Goal: Task Accomplishment & Management: Complete application form

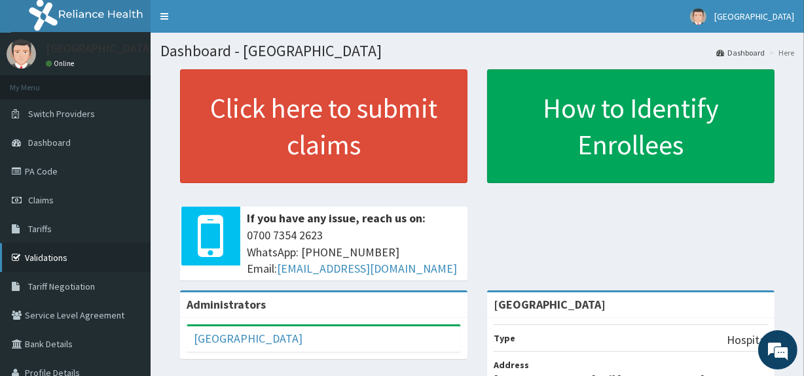
click at [71, 264] on link "Validations" at bounding box center [75, 257] width 151 height 29
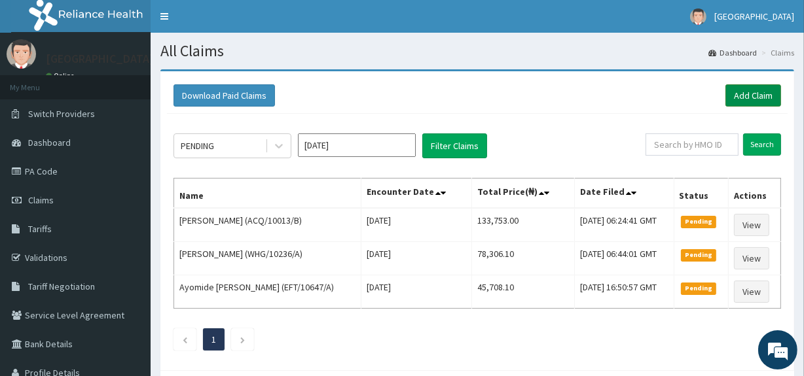
click at [754, 94] on link "Add Claim" at bounding box center [753, 95] width 56 height 22
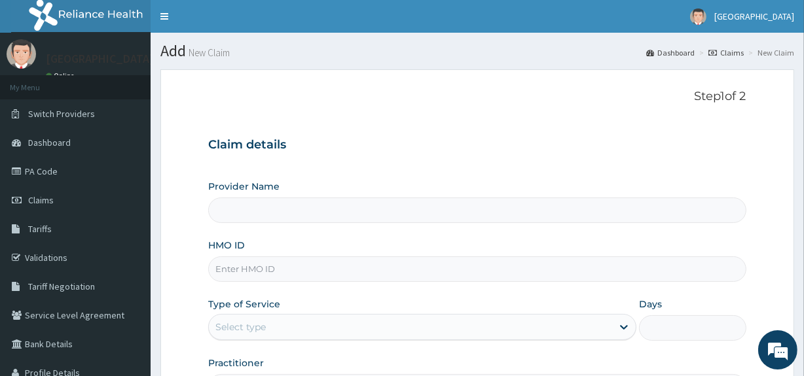
type input "[GEOGRAPHIC_DATA]"
click at [626, 275] on input "HMO ID" at bounding box center [476, 270] width 537 height 26
paste input "SLB/10606/D"
type input "SLB/10606/D"
click at [582, 321] on div "Select type" at bounding box center [410, 327] width 403 height 21
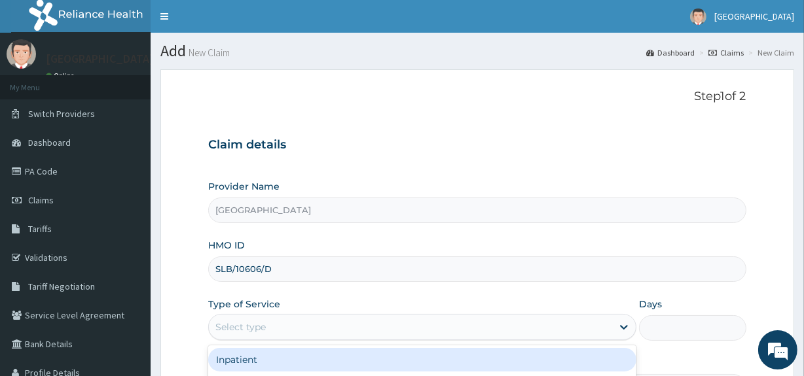
click at [695, 357] on div "Practitioner" at bounding box center [476, 378] width 537 height 43
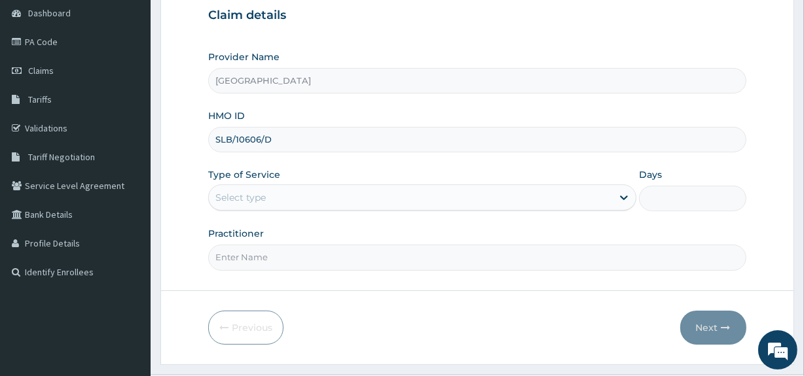
scroll to position [143, 0]
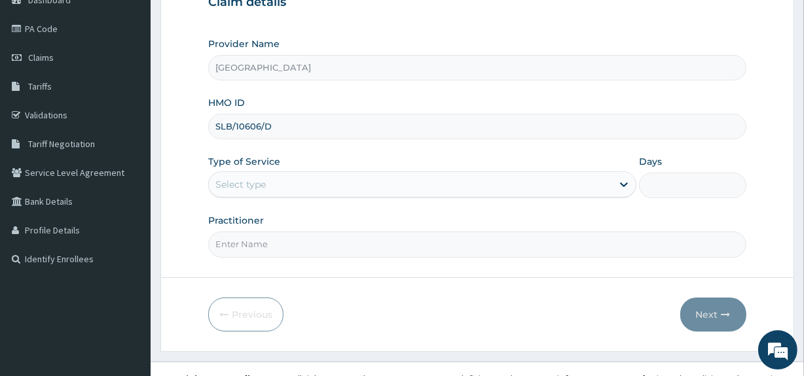
click at [454, 186] on div "Select type" at bounding box center [410, 184] width 403 height 21
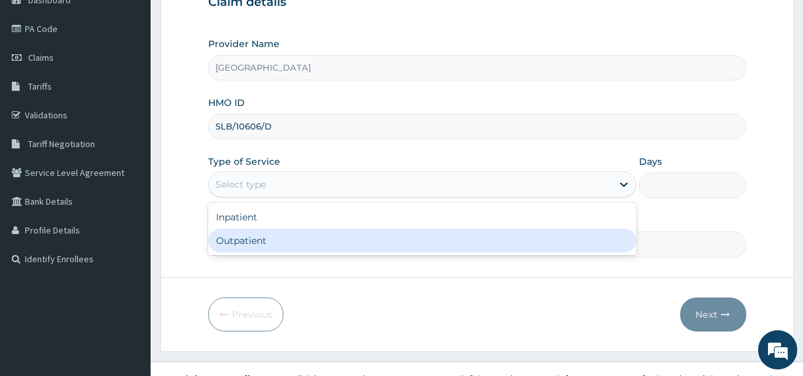
click at [425, 245] on div "Outpatient" at bounding box center [422, 241] width 428 height 24
type input "1"
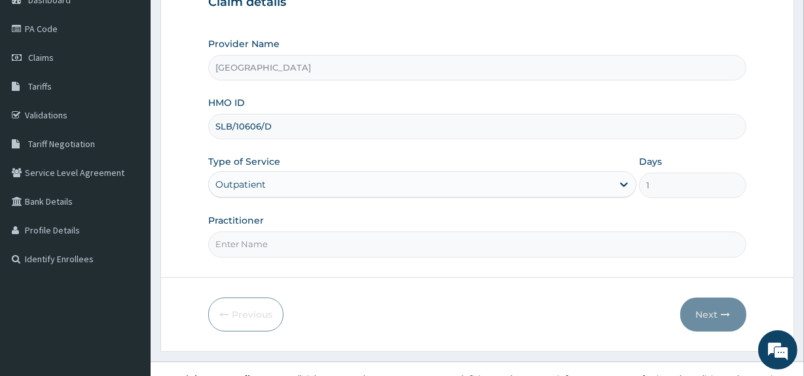
click at [417, 245] on input "Practitioner" at bounding box center [476, 245] width 537 height 26
click at [406, 247] on input "Practitioner" at bounding box center [476, 245] width 537 height 26
type input "[PERSON_NAME]"
click at [705, 310] on button "Next" at bounding box center [713, 315] width 66 height 34
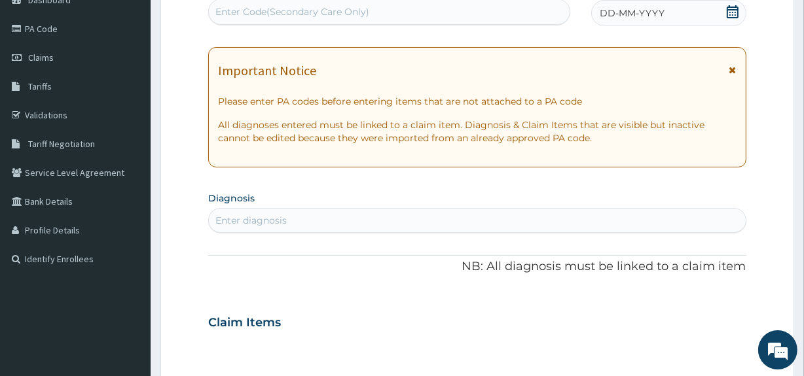
click at [732, 16] on icon at bounding box center [732, 11] width 12 height 13
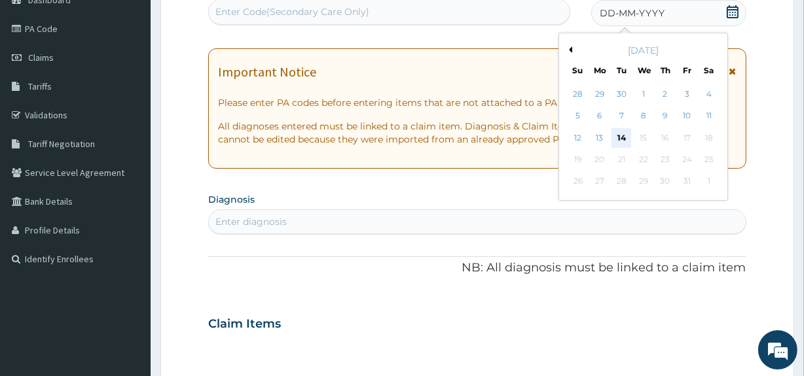
click at [624, 139] on div "14" at bounding box center [621, 138] width 20 height 20
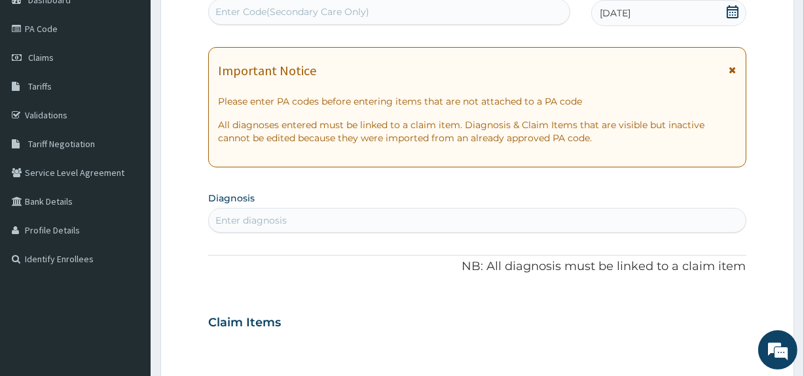
click at [455, 212] on div "Enter diagnosis" at bounding box center [477, 220] width 536 height 21
type input "SKIN"
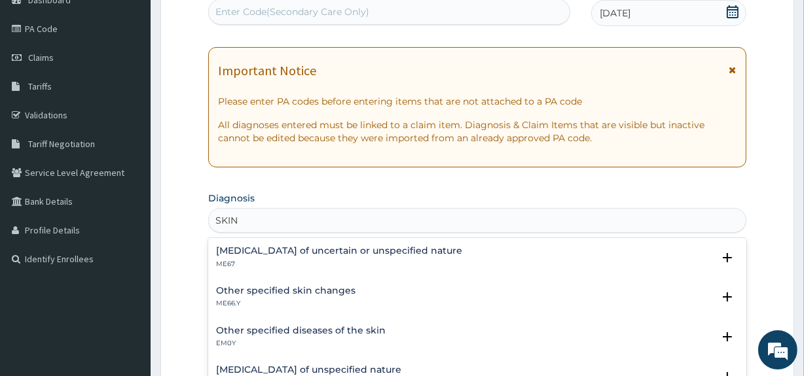
click at [373, 290] on div "Other specified skin changes ME66.Y" at bounding box center [477, 297] width 522 height 23
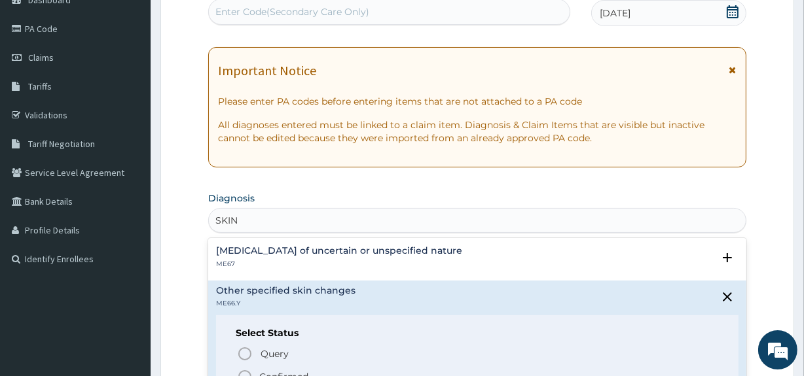
click at [292, 373] on p "Confirmed" at bounding box center [283, 376] width 49 height 13
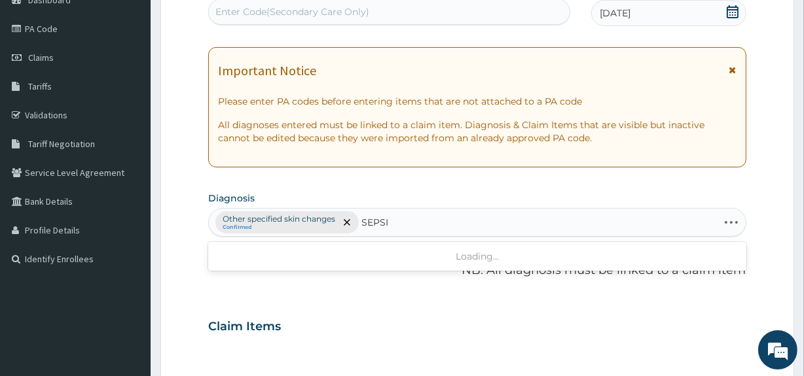
type input "[MEDICAL_DATA]"
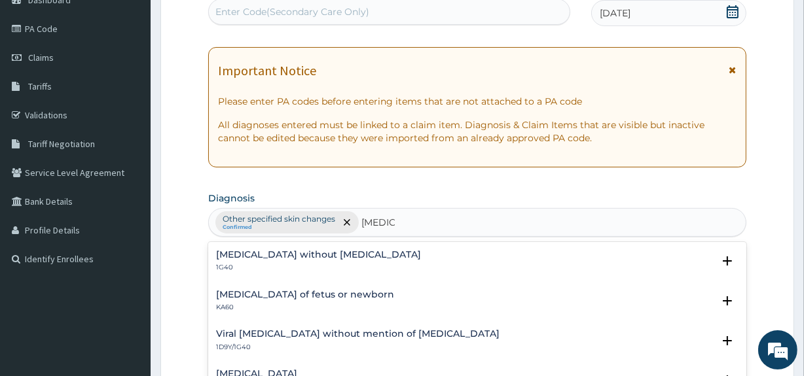
click at [301, 261] on div "[MEDICAL_DATA] without [MEDICAL_DATA] 1G40" at bounding box center [318, 261] width 205 height 23
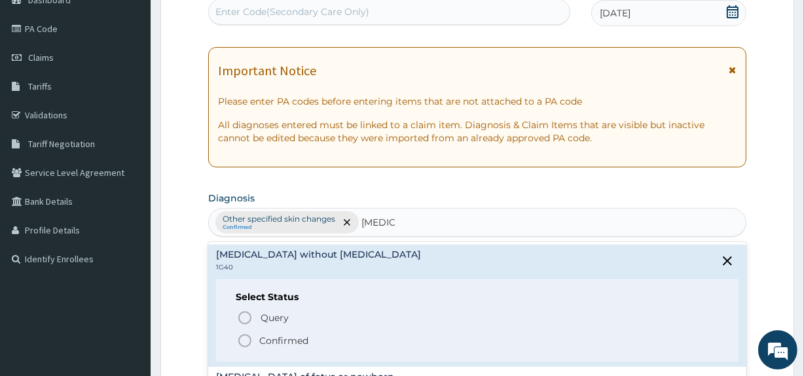
click at [268, 342] on p "Confirmed" at bounding box center [283, 340] width 49 height 13
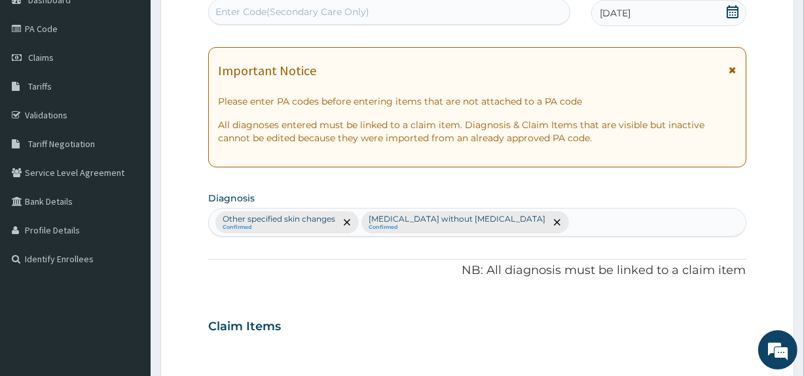
click at [380, 309] on div "Claim Items" at bounding box center [476, 324] width 537 height 34
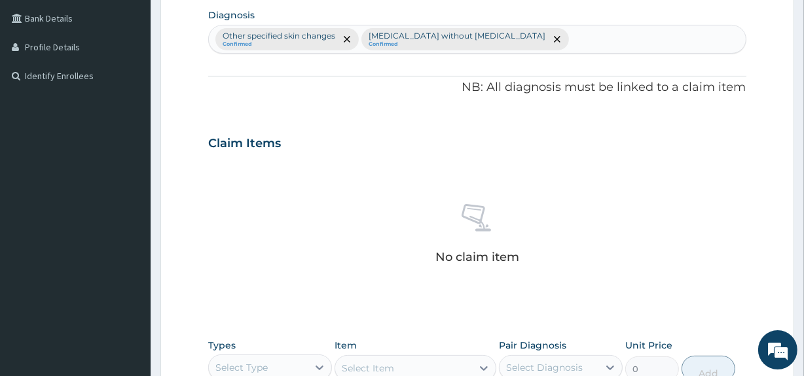
scroll to position [333, 0]
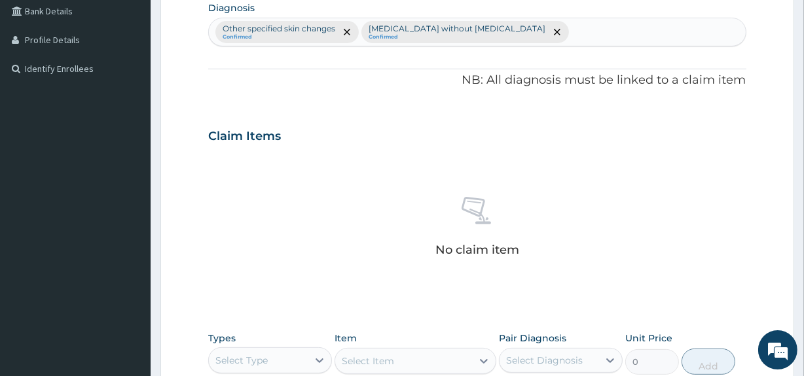
click at [512, 26] on div "Other specified skin changes Confirmed Sepsis without septic shock Confirmed" at bounding box center [477, 31] width 536 height 27
click at [512, 29] on div "Other specified skin changes Confirmed Sepsis without septic shock Confirmed" at bounding box center [477, 31] width 536 height 27
type input "[MEDICAL_DATA]"
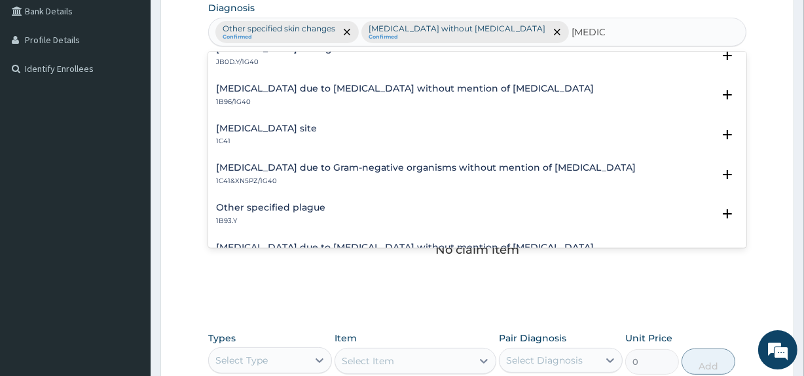
click at [308, 126] on h4 "[MEDICAL_DATA] site" at bounding box center [266, 129] width 101 height 10
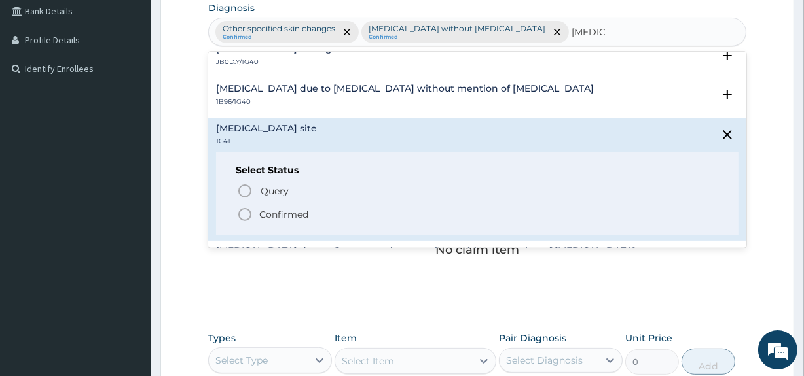
click at [259, 211] on p "Confirmed" at bounding box center [283, 214] width 49 height 13
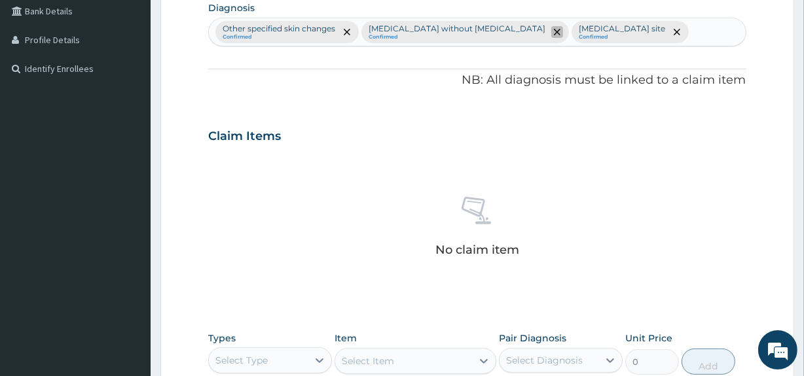
click at [554, 30] on icon "remove selection option" at bounding box center [557, 32] width 7 height 7
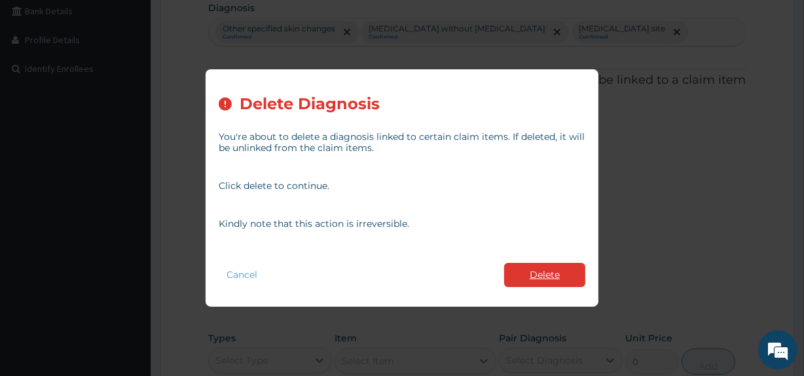
click at [508, 272] on button "Delete" at bounding box center [544, 275] width 81 height 24
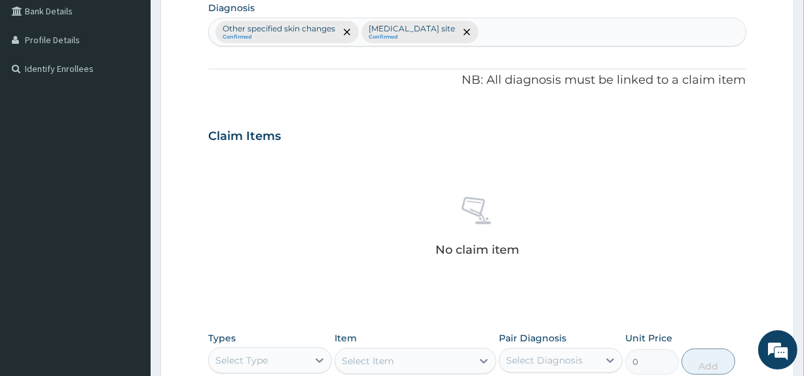
click at [445, 282] on div "No claim item" at bounding box center [476, 229] width 537 height 151
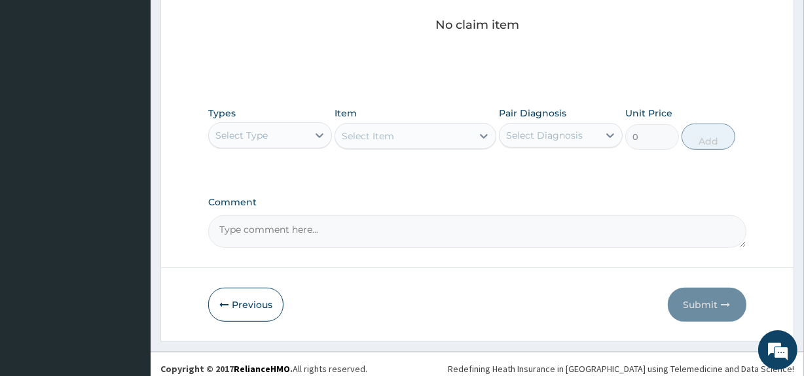
scroll to position [566, 0]
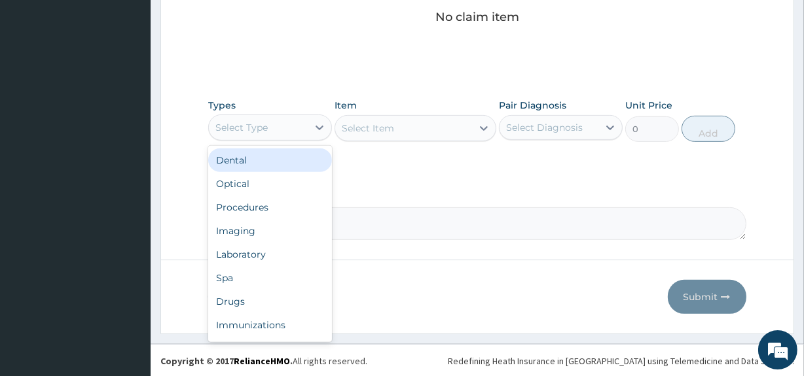
click at [301, 126] on div "Select Type" at bounding box center [258, 127] width 99 height 21
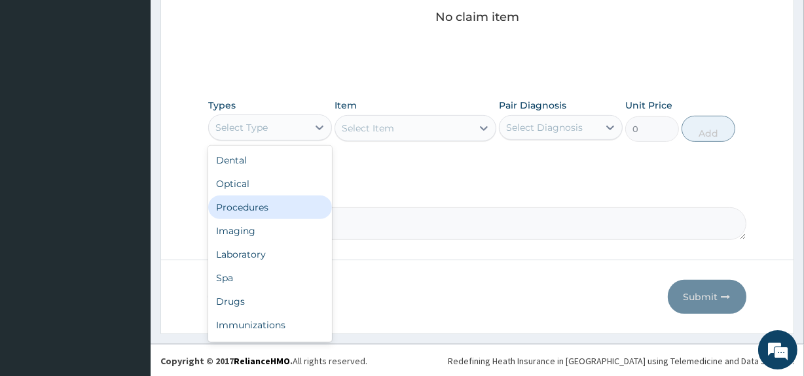
click at [281, 213] on div "Procedures" at bounding box center [270, 208] width 124 height 24
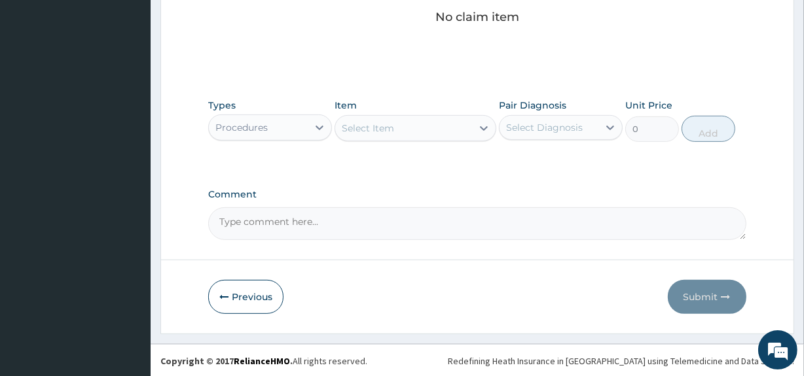
click at [388, 130] on div "Select Item" at bounding box center [368, 128] width 52 height 13
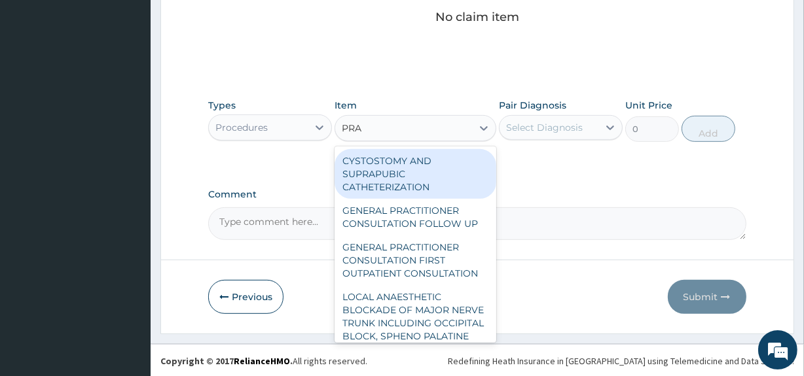
type input "PRAC"
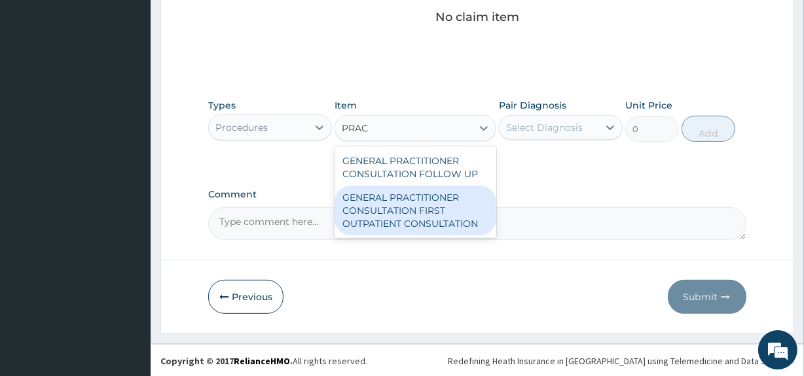
click at [376, 234] on div "GENERAL PRACTITIONER CONSULTATION FIRST OUTPATIENT CONSULTATION" at bounding box center [414, 211] width 161 height 50
type input "3547.5"
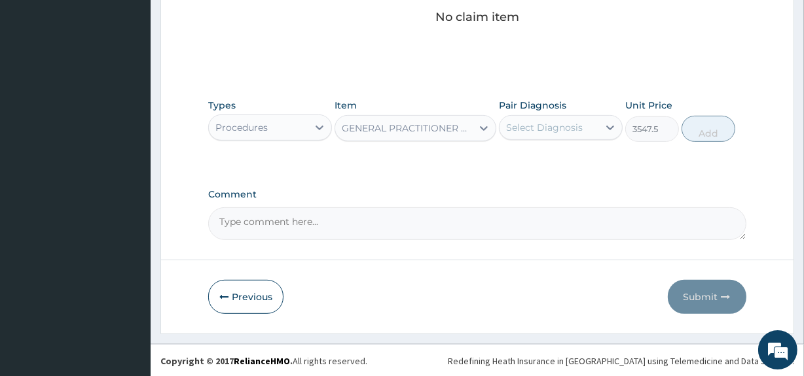
click at [564, 136] on div "Select Diagnosis" at bounding box center [548, 127] width 99 height 21
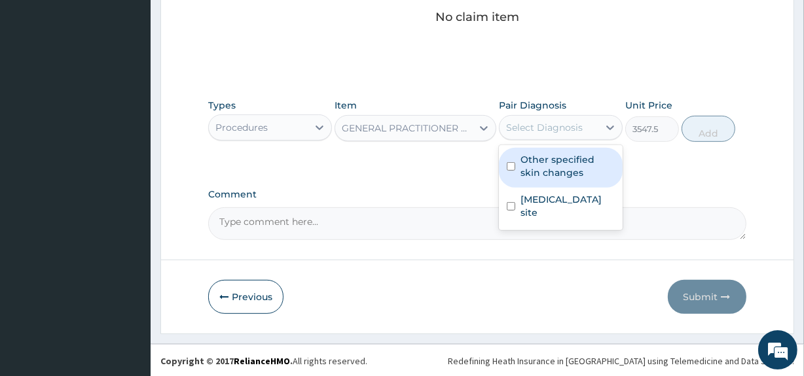
click at [561, 156] on label "Other specified skin changes" at bounding box center [567, 166] width 94 height 26
checkbox input "true"
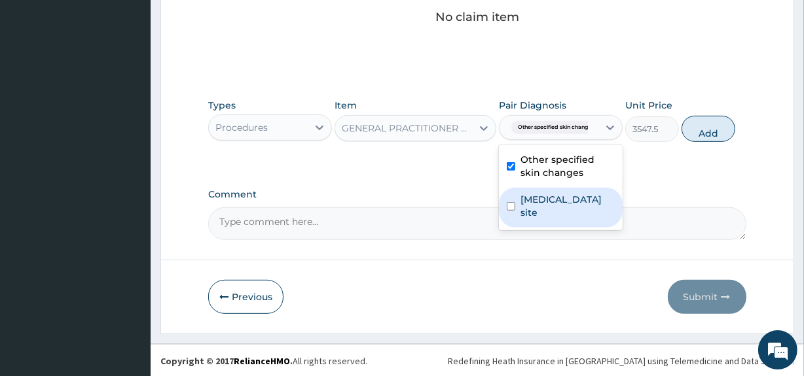
click at [559, 190] on div "[MEDICAL_DATA] site" at bounding box center [561, 208] width 124 height 40
checkbox input "true"
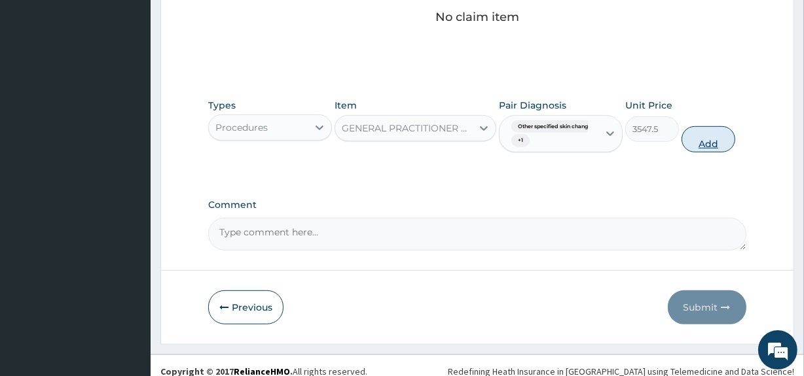
click at [714, 139] on button "Add" at bounding box center [708, 139] width 54 height 26
type input "0"
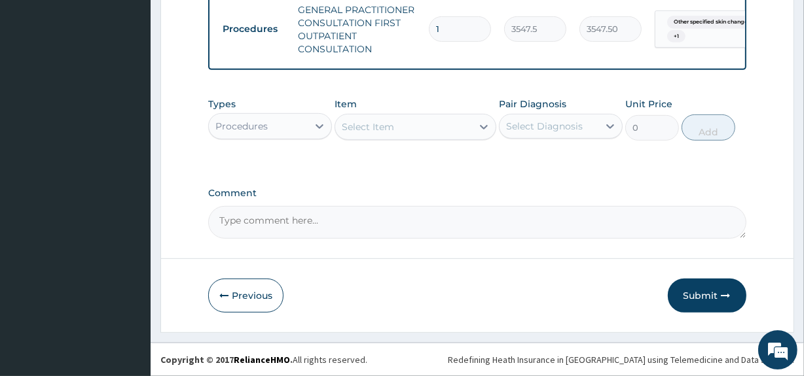
scroll to position [533, 0]
click at [292, 133] on div "Procedures" at bounding box center [258, 126] width 99 height 21
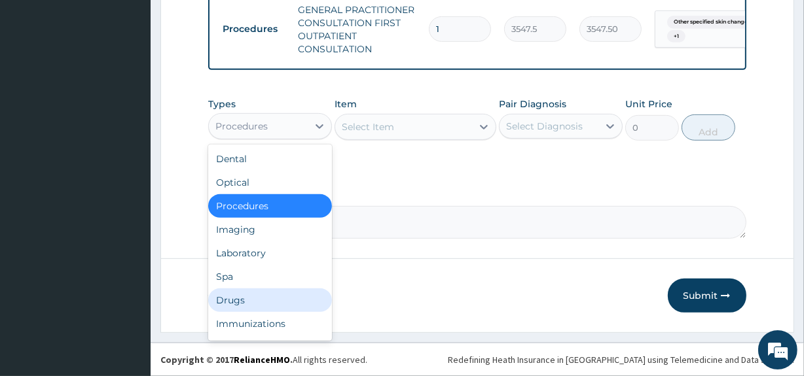
click at [262, 306] on div "Drugs" at bounding box center [270, 301] width 124 height 24
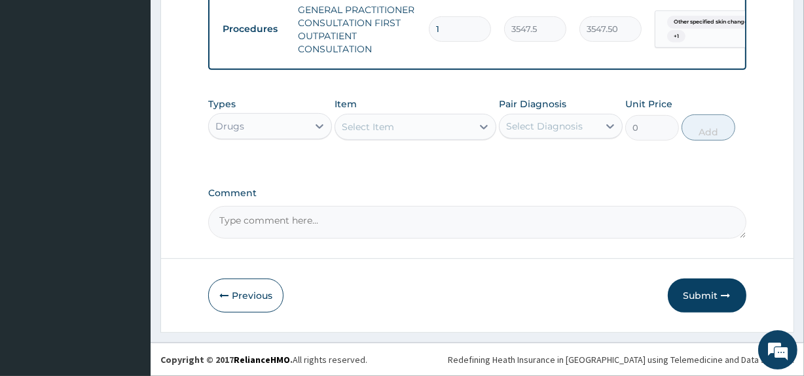
click at [402, 128] on div "Select Item" at bounding box center [403, 126] width 136 height 21
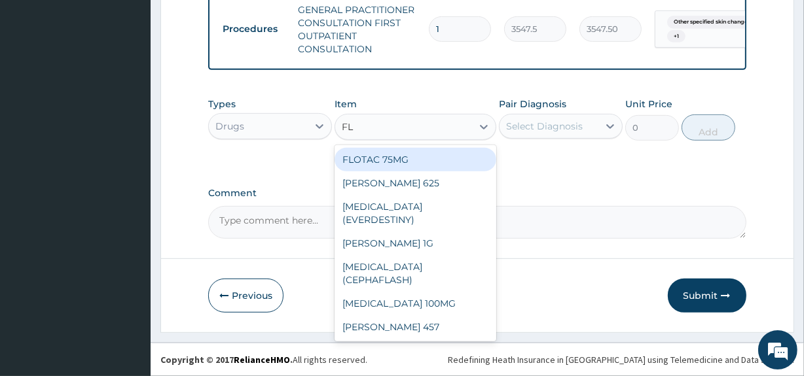
type input "FLA"
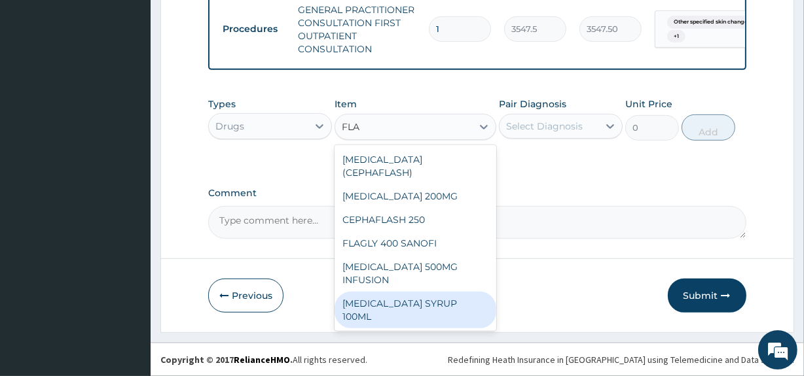
click at [366, 292] on div "[MEDICAL_DATA] SYRUP 100ML" at bounding box center [414, 310] width 161 height 37
type input "1064.25"
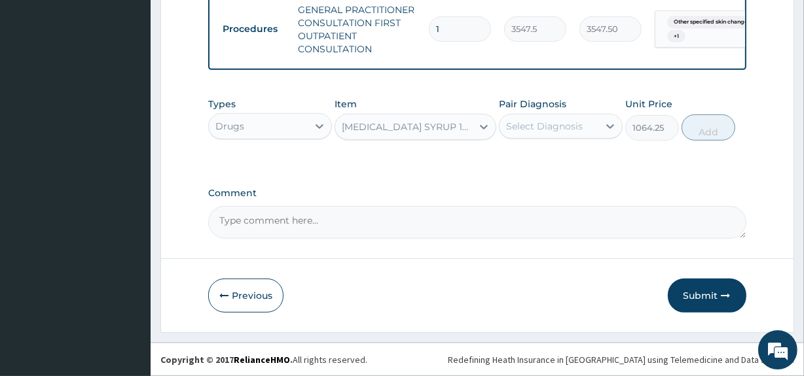
click at [540, 129] on div "Select Diagnosis" at bounding box center [544, 126] width 77 height 13
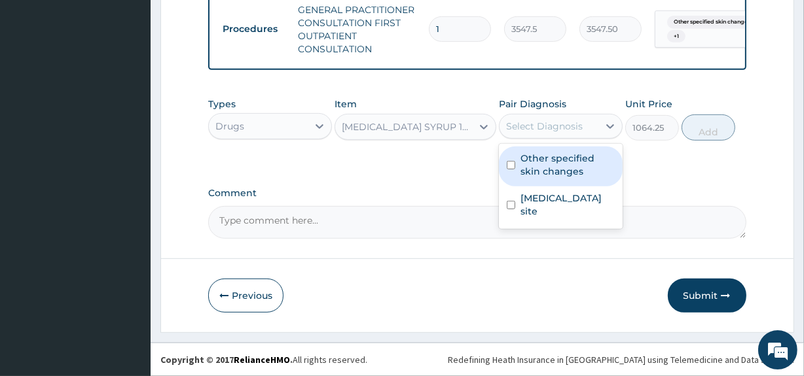
click at [543, 153] on label "Other specified skin changes" at bounding box center [567, 165] width 94 height 26
checkbox input "true"
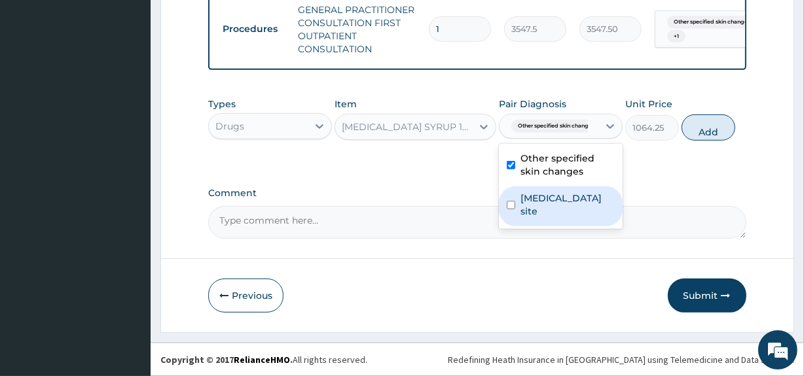
click at [542, 200] on label "[MEDICAL_DATA] site" at bounding box center [567, 205] width 94 height 26
checkbox input "true"
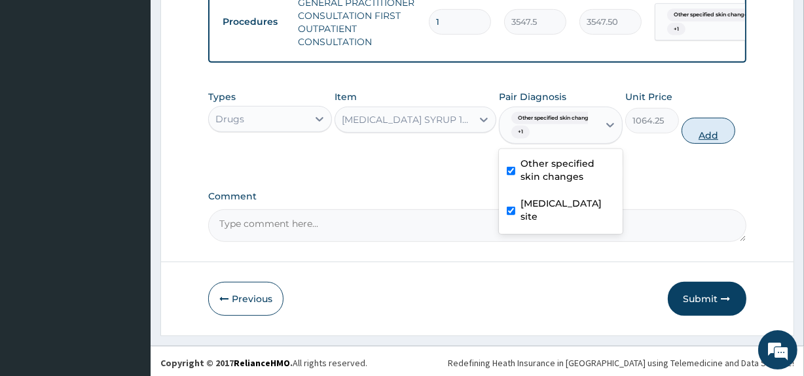
click at [702, 141] on button "Add" at bounding box center [708, 131] width 54 height 26
type input "0"
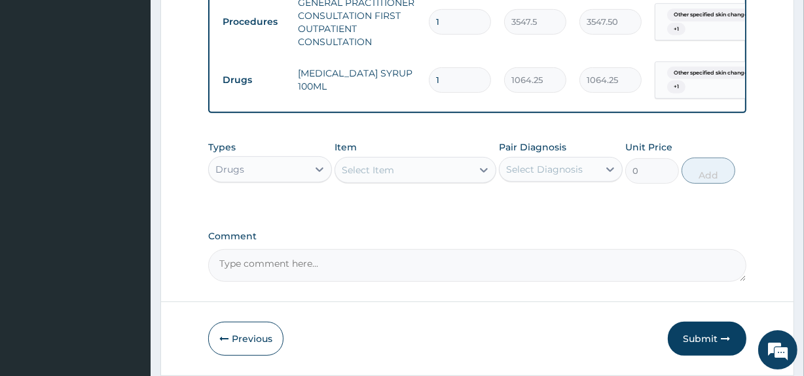
click at [375, 172] on div "Select Item" at bounding box center [368, 170] width 52 height 13
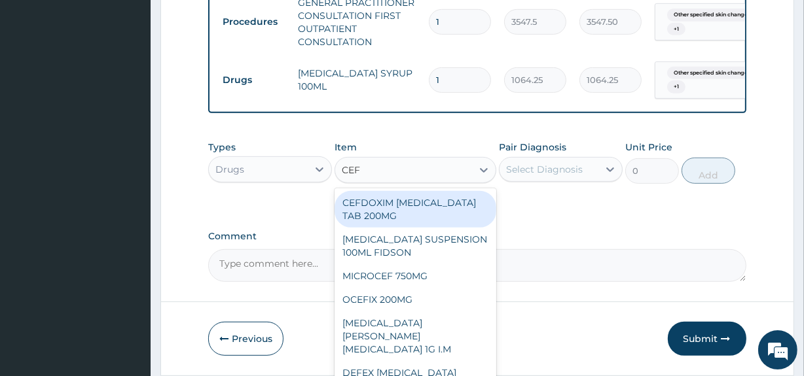
type input "CEFU"
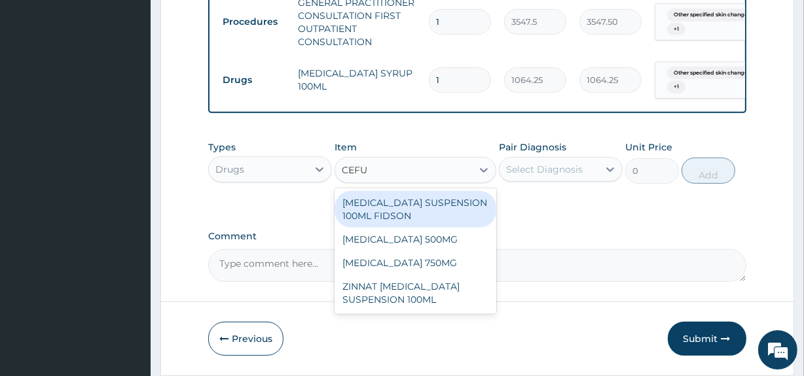
click at [372, 207] on div "[MEDICAL_DATA] SUSPENSION 100ML FIDSON" at bounding box center [414, 209] width 161 height 37
type input "2365"
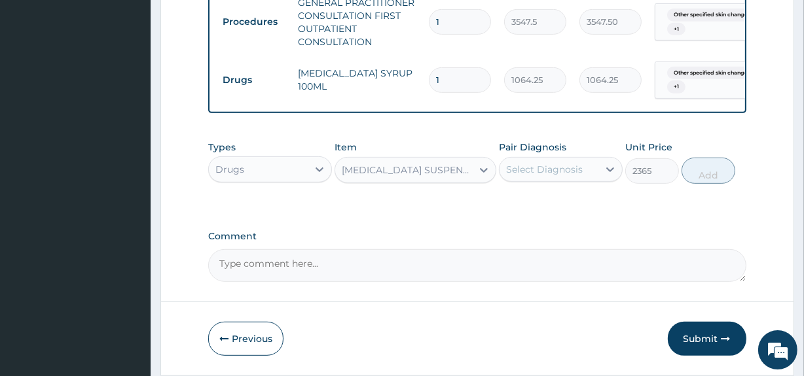
click at [550, 176] on div "Select Diagnosis" at bounding box center [544, 169] width 77 height 13
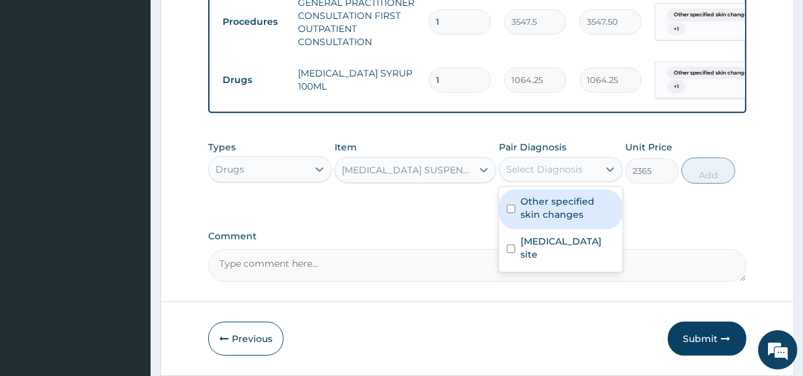
click at [550, 210] on label "Other specified skin changes" at bounding box center [567, 208] width 94 height 26
checkbox input "true"
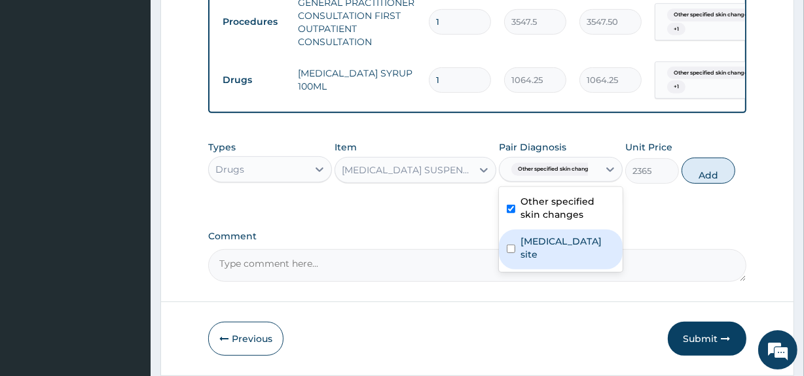
click at [544, 247] on label "[MEDICAL_DATA] site" at bounding box center [567, 248] width 94 height 26
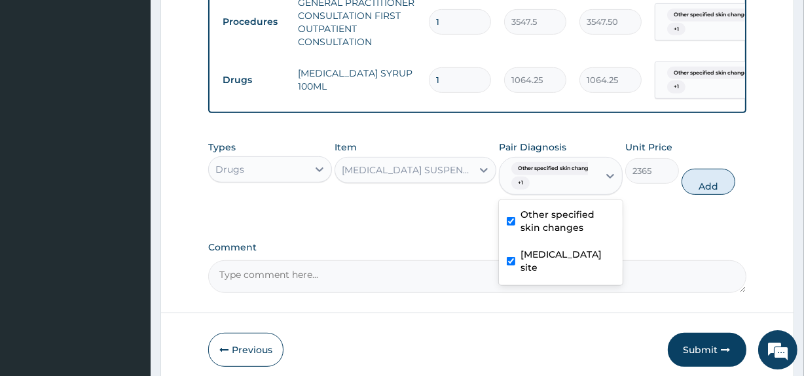
checkbox input "true"
click at [700, 190] on button "Add" at bounding box center [708, 182] width 54 height 26
type input "0"
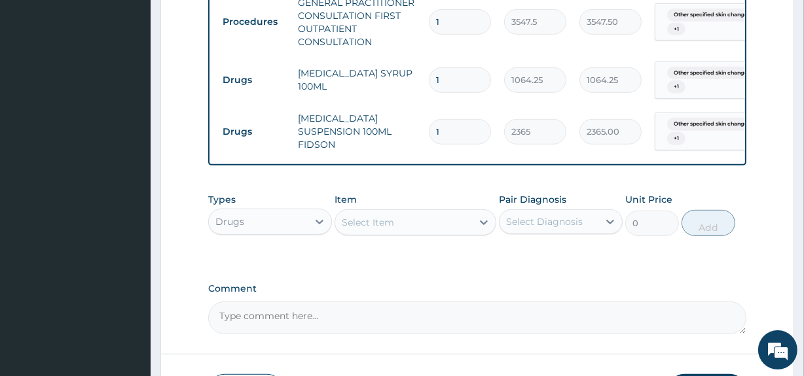
click at [393, 229] on div "Select Item" at bounding box center [368, 222] width 52 height 13
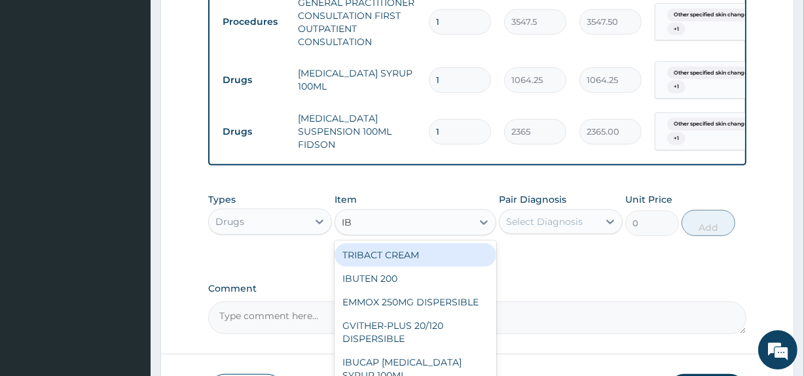
type input "IBU"
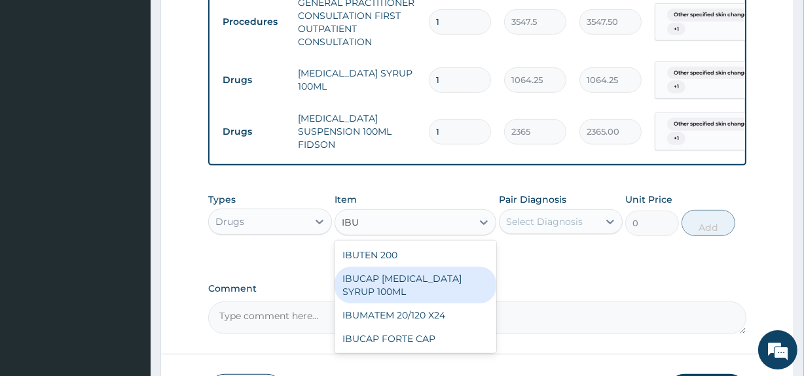
click at [459, 279] on div "IBUCAP [MEDICAL_DATA] SYRUP 100ML" at bounding box center [414, 285] width 161 height 37
type input "768.625"
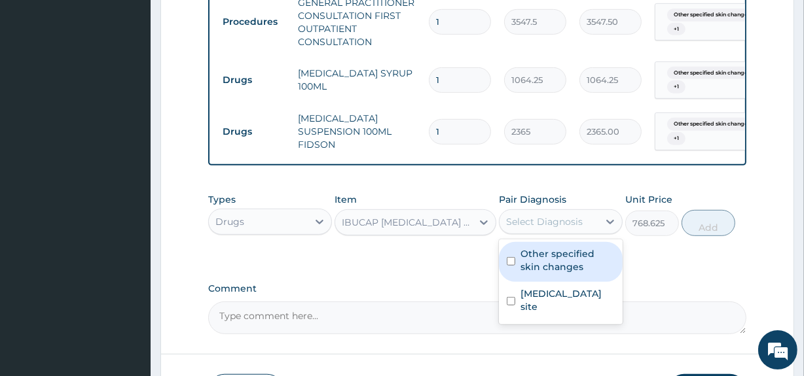
click at [563, 224] on div "Select Diagnosis" at bounding box center [544, 221] width 77 height 13
click at [561, 255] on label "Other specified skin changes" at bounding box center [567, 260] width 94 height 26
checkbox input "true"
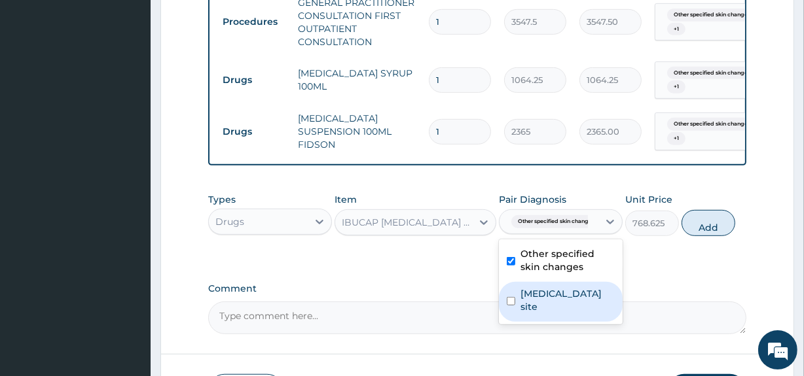
click at [578, 302] on label "[MEDICAL_DATA] site" at bounding box center [567, 300] width 94 height 26
checkbox input "true"
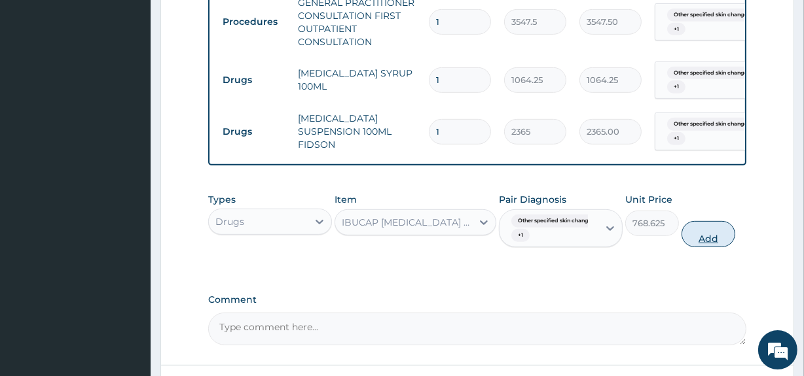
click at [713, 243] on button "Add" at bounding box center [708, 234] width 54 height 26
type input "0"
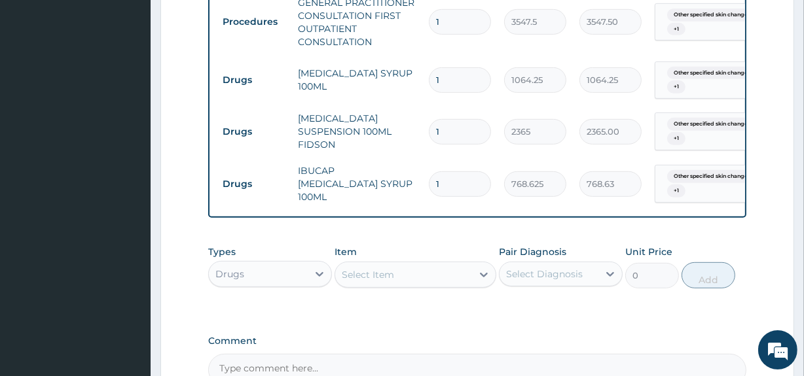
click at [552, 311] on div "Types Drugs Item Select Item Pair Diagnosis Select Diagnosis Unit Price 0 Add" at bounding box center [476, 277] width 537 height 76
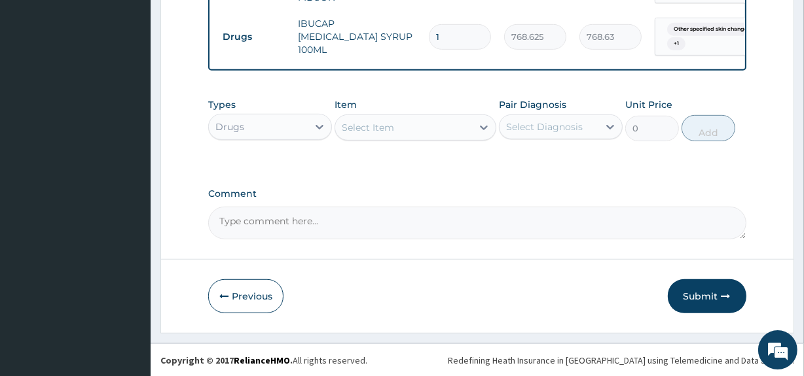
scroll to position [686, 0]
click at [697, 294] on button "Submit" at bounding box center [706, 296] width 79 height 34
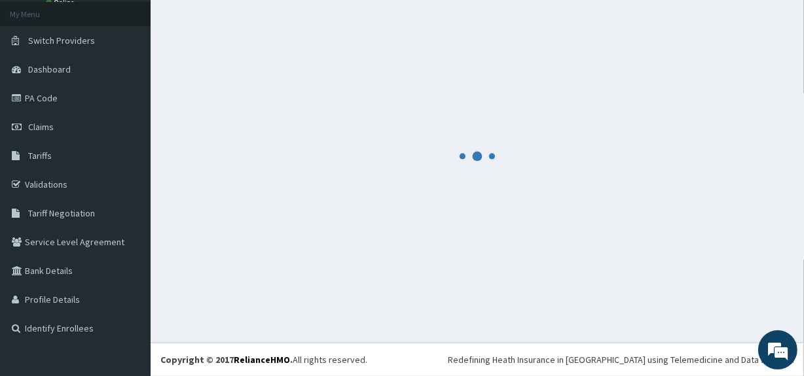
scroll to position [73, 0]
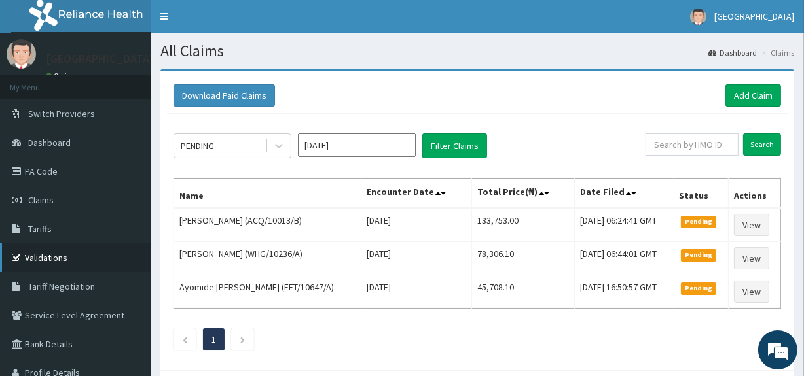
click at [92, 258] on link "Validations" at bounding box center [75, 257] width 151 height 29
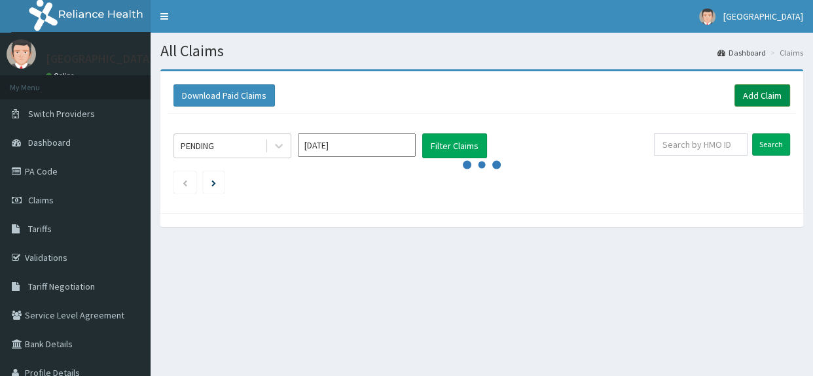
click at [753, 99] on link "Add Claim" at bounding box center [762, 95] width 56 height 22
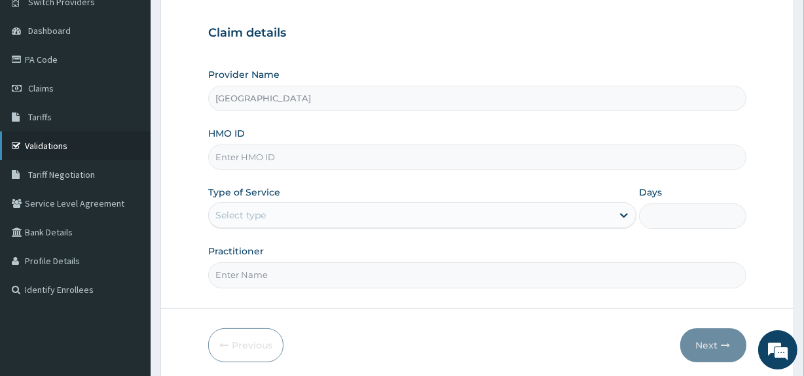
click at [90, 150] on link "Validations" at bounding box center [75, 146] width 151 height 29
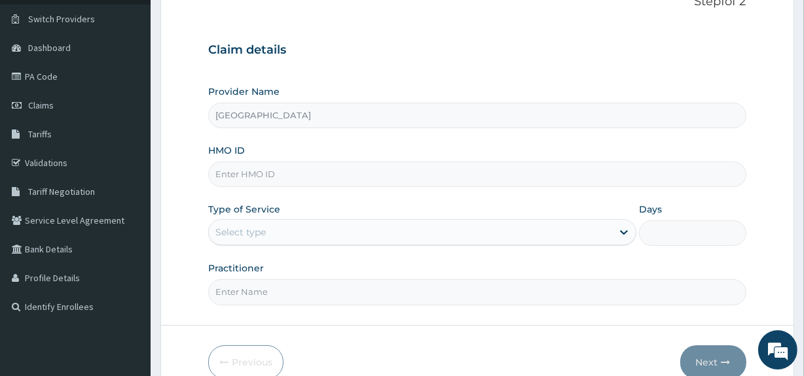
click at [343, 179] on input "HMO ID" at bounding box center [476, 175] width 537 height 26
paste input "HOI/10016/D"
type input "HOI/10016/D"
click at [319, 238] on div "Select type" at bounding box center [410, 232] width 403 height 21
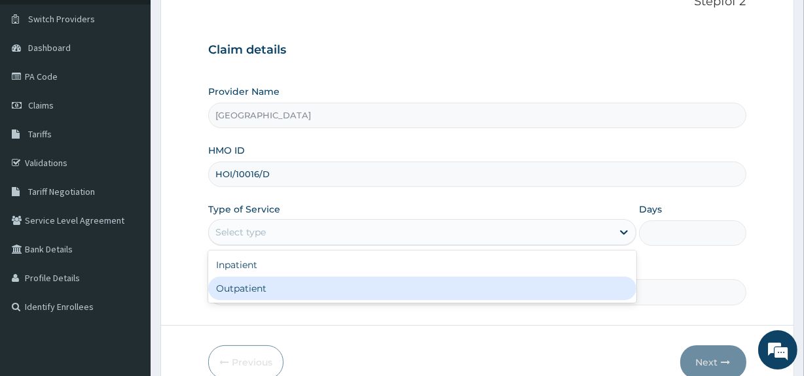
click at [299, 287] on div "Outpatient" at bounding box center [422, 289] width 428 height 24
type input "1"
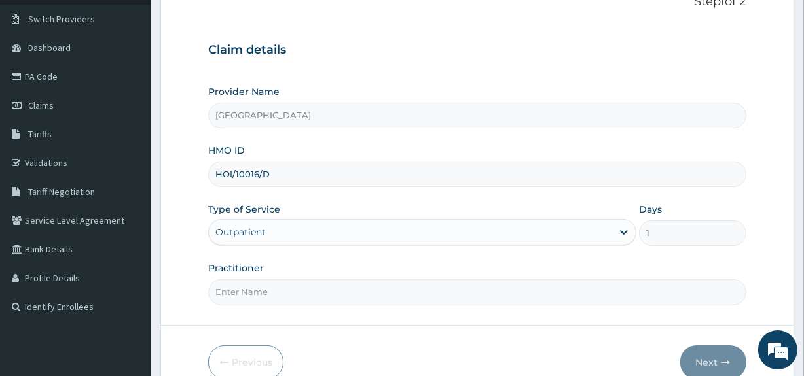
click at [298, 293] on input "Practitioner" at bounding box center [476, 292] width 537 height 26
type input "d"
type input "[PERSON_NAME]"
click at [700, 361] on button "Next" at bounding box center [713, 363] width 66 height 34
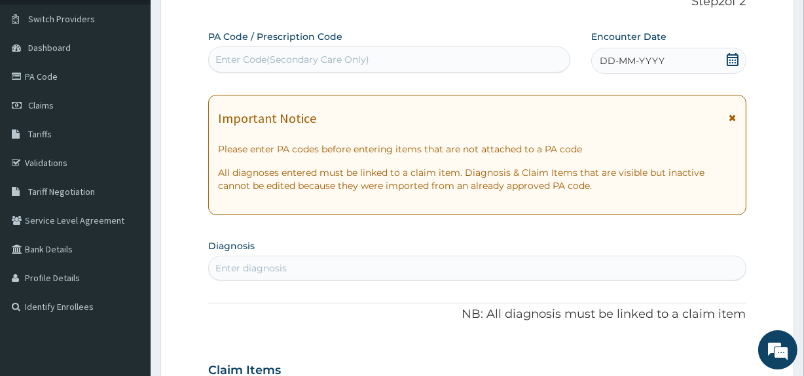
click at [726, 56] on icon at bounding box center [732, 59] width 12 height 13
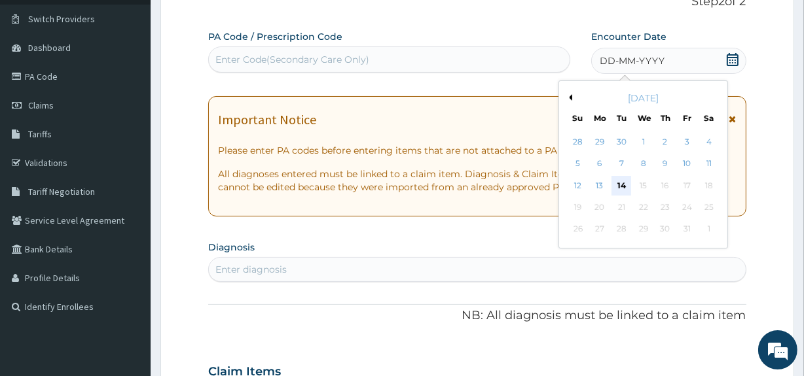
click at [620, 188] on div "14" at bounding box center [621, 186] width 20 height 20
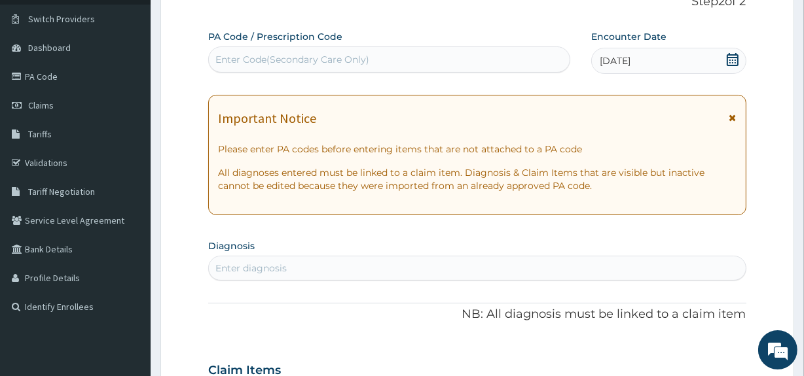
click at [560, 232] on div "PA Code / Prescription Code Enter Code(Secondary Care Only) Encounter Date [DAT…" at bounding box center [476, 368] width 537 height 677
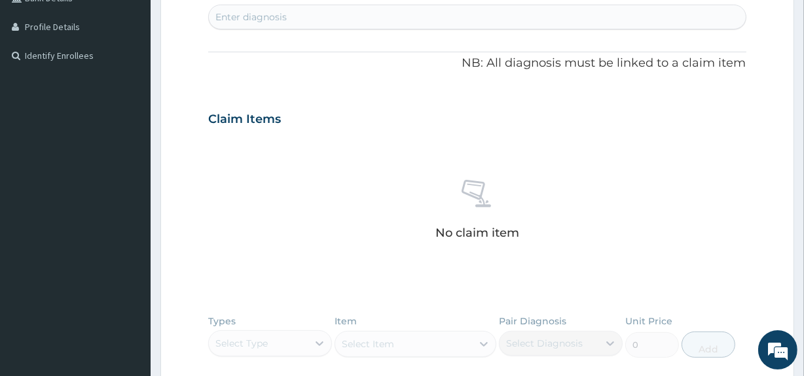
scroll to position [357, 0]
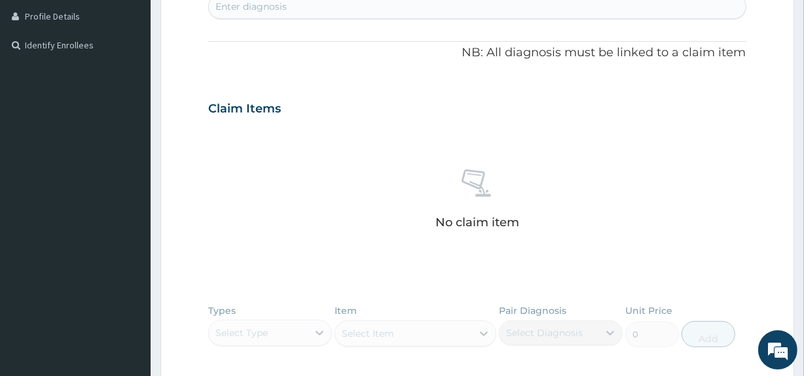
click at [370, 8] on div "Enter diagnosis" at bounding box center [477, 6] width 536 height 21
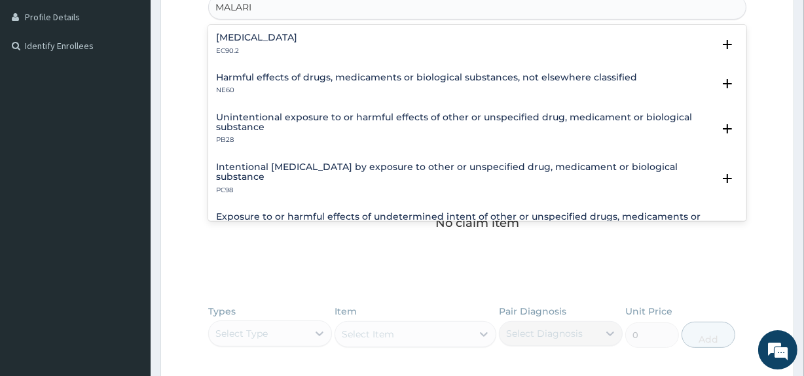
type input "[MEDICAL_DATA]"
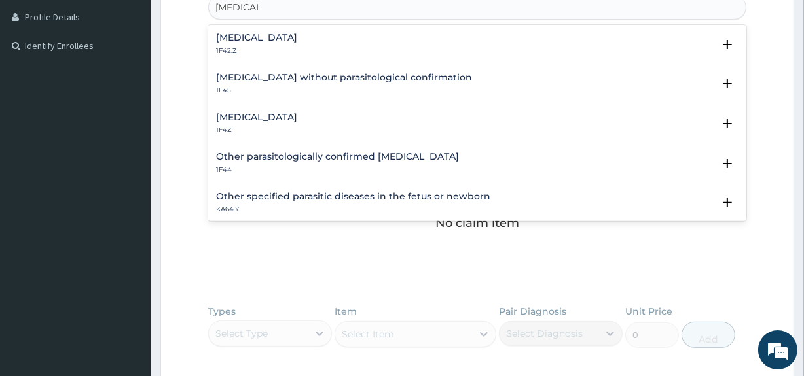
click at [312, 120] on div "[MEDICAL_DATA] 1F4Z" at bounding box center [477, 124] width 522 height 23
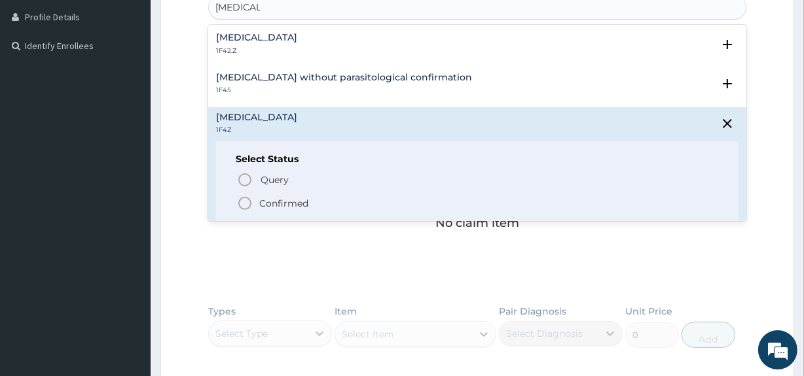
click at [260, 200] on p "Confirmed" at bounding box center [283, 203] width 49 height 13
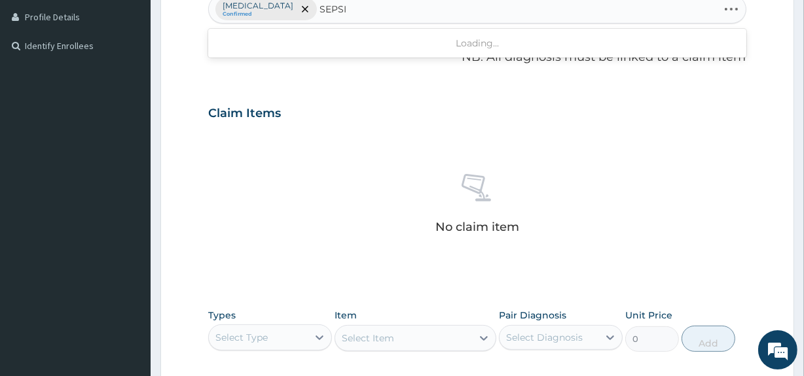
type input "[MEDICAL_DATA]"
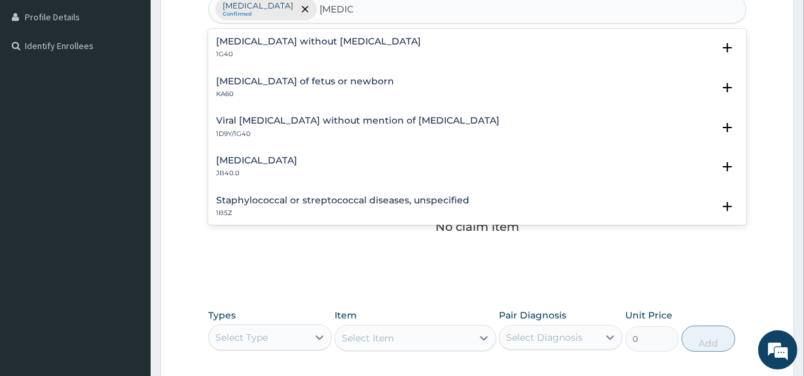
click at [334, 61] on div "[MEDICAL_DATA] without [MEDICAL_DATA] 1G40 Select Status Query Query covers sus…" at bounding box center [477, 51] width 522 height 29
click at [352, 48] on div "[MEDICAL_DATA] without [MEDICAL_DATA] 1G40" at bounding box center [477, 48] width 522 height 23
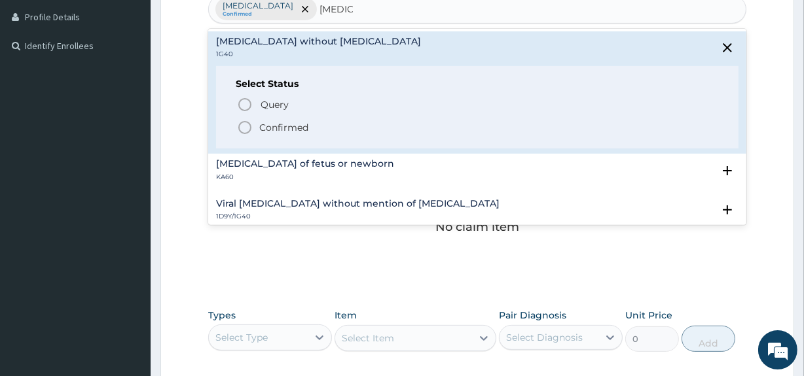
click at [267, 129] on p "Confirmed" at bounding box center [283, 127] width 49 height 13
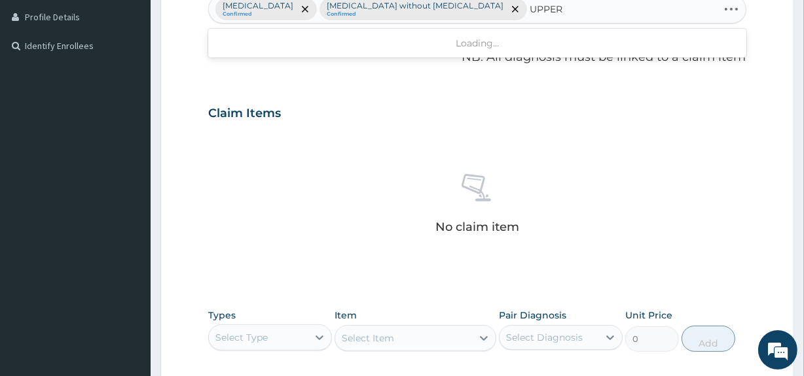
type input "UPPER"
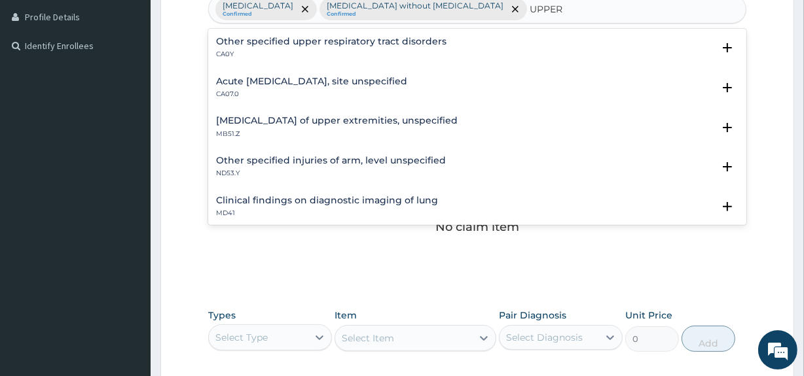
click at [308, 90] on p "CA07.0" at bounding box center [311, 94] width 191 height 9
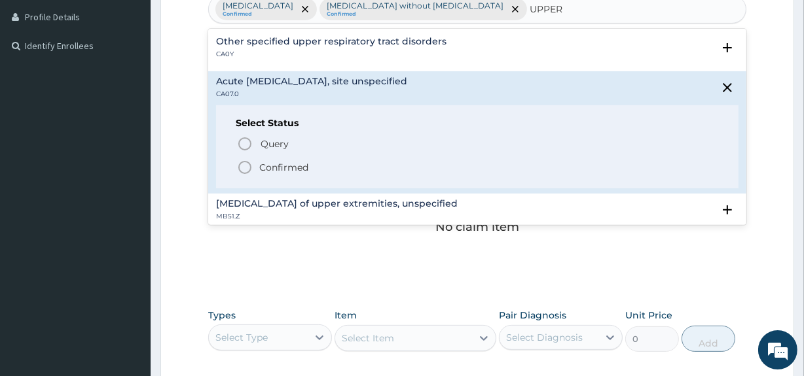
click at [247, 168] on icon "status option filled" at bounding box center [245, 168] width 16 height 16
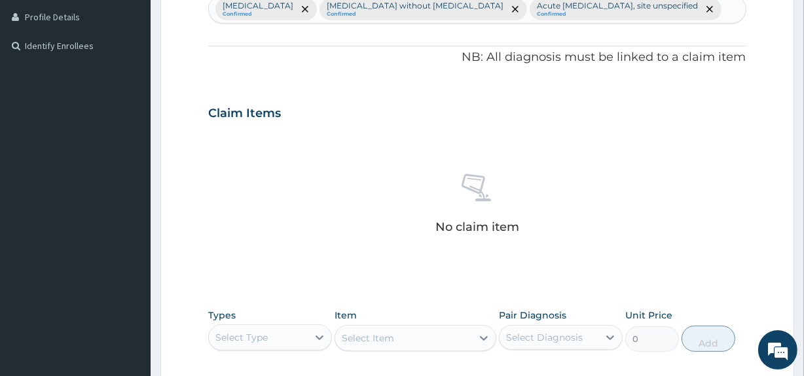
click at [247, 168] on div "No claim item" at bounding box center [476, 206] width 537 height 151
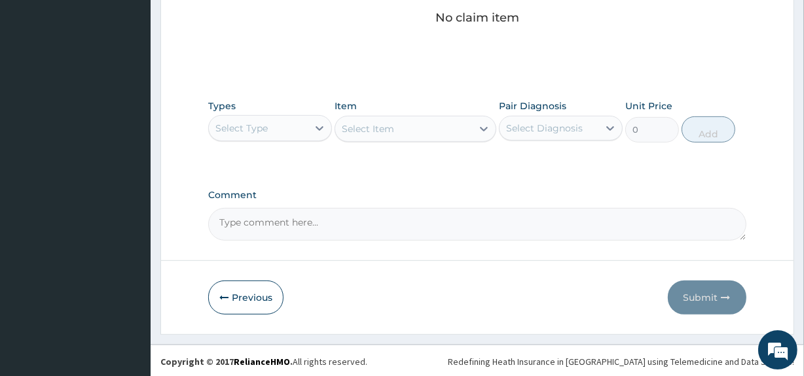
scroll to position [566, 0]
click at [319, 133] on div at bounding box center [320, 128] width 24 height 24
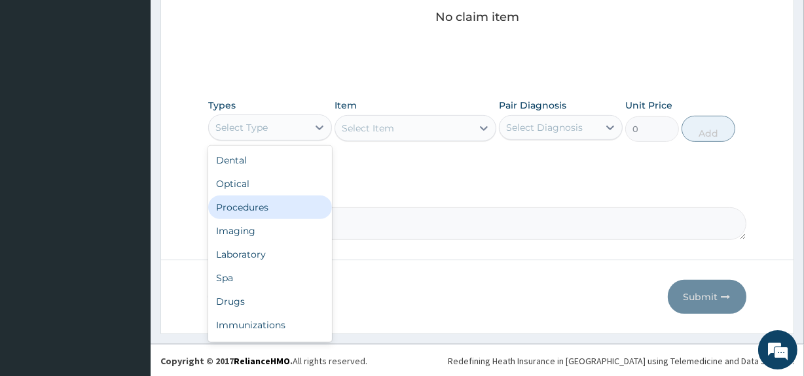
click at [306, 207] on div "Procedures" at bounding box center [270, 208] width 124 height 24
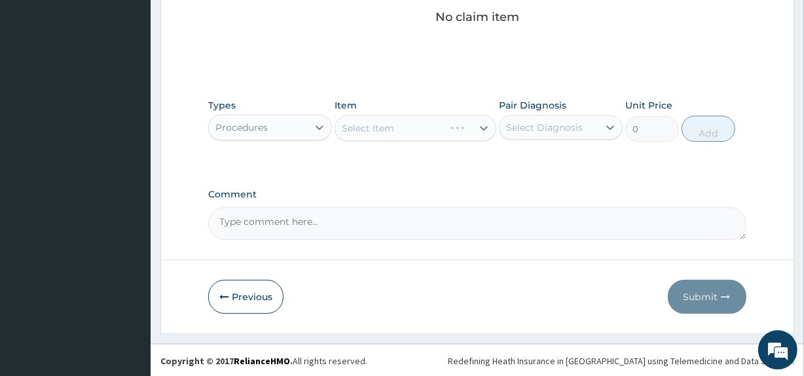
click at [432, 124] on div "Select Item" at bounding box center [414, 128] width 161 height 26
click at [446, 131] on div "Select Item" at bounding box center [414, 128] width 161 height 26
click at [460, 131] on div "Select Item" at bounding box center [403, 128] width 136 height 21
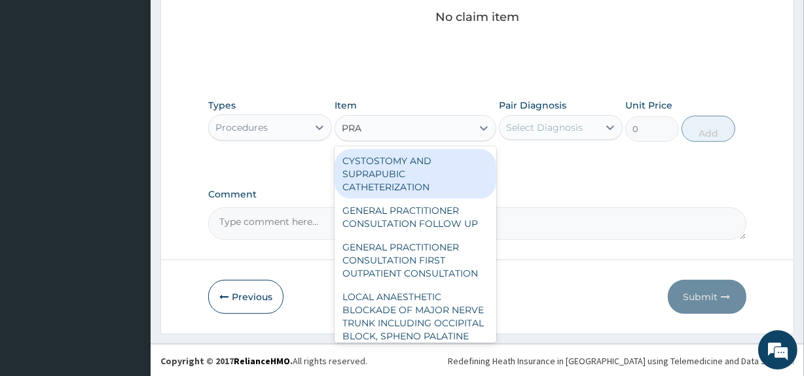
type input "PRAC"
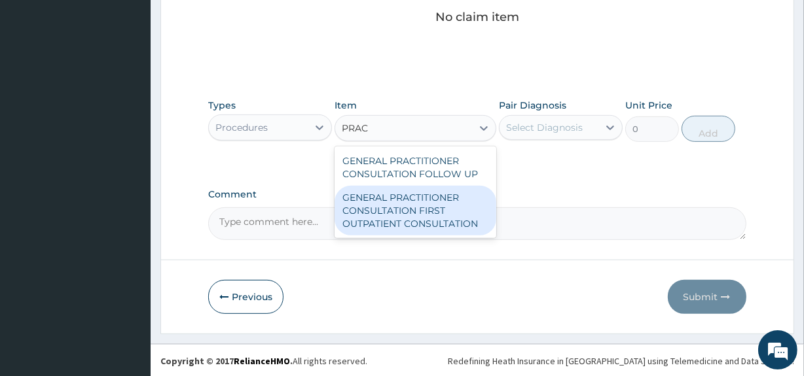
click at [430, 221] on div "GENERAL PRACTITIONER CONSULTATION FIRST OUTPATIENT CONSULTATION" at bounding box center [414, 211] width 161 height 50
type input "3547.5"
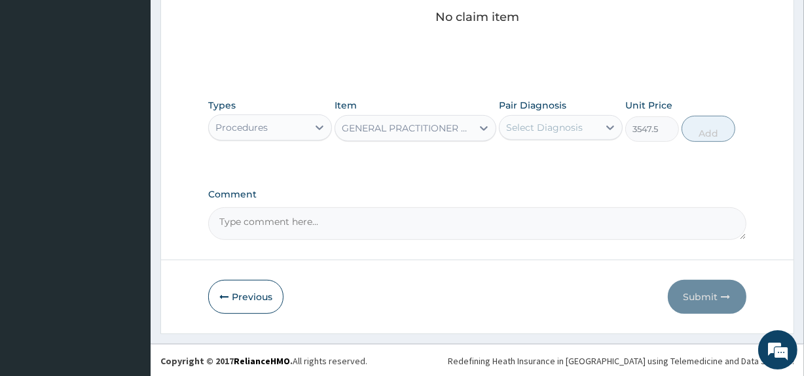
drag, startPoint x: 580, startPoint y: 118, endPoint x: 578, endPoint y: 126, distance: 8.3
click at [578, 126] on div "Select Diagnosis" at bounding box center [548, 127] width 99 height 21
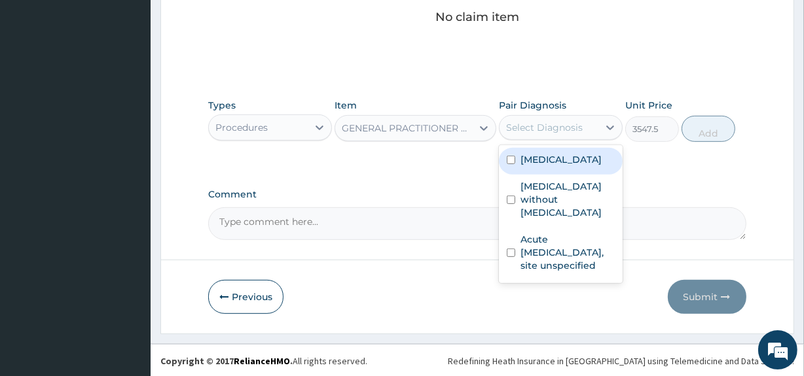
click at [578, 126] on div "Select Diagnosis" at bounding box center [544, 127] width 77 height 13
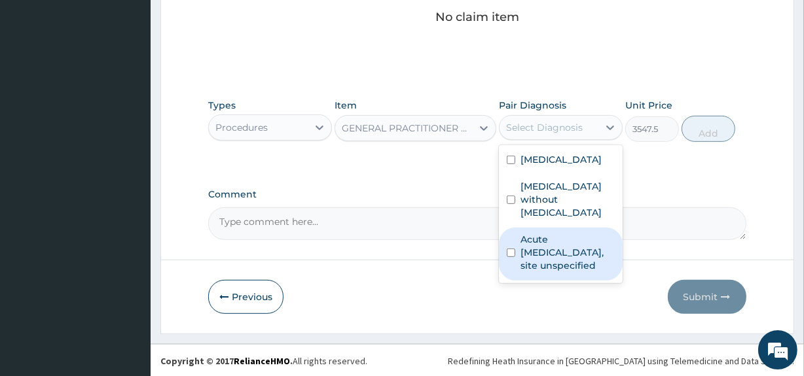
click at [562, 233] on label "Acute [MEDICAL_DATA], site unspecified" at bounding box center [567, 252] width 94 height 39
checkbox input "true"
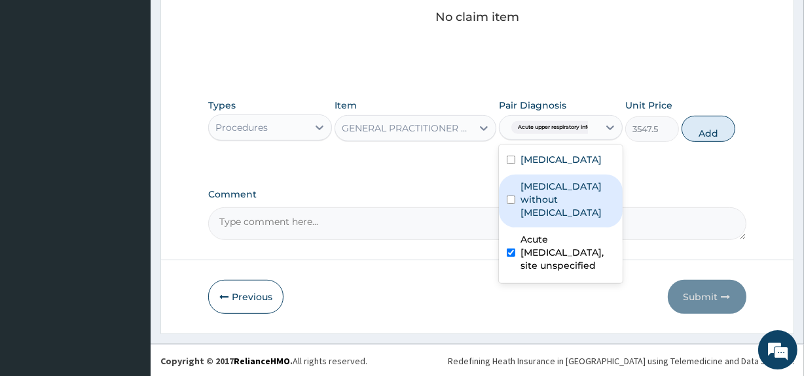
click at [578, 183] on label "[MEDICAL_DATA] without [MEDICAL_DATA]" at bounding box center [567, 199] width 94 height 39
checkbox input "true"
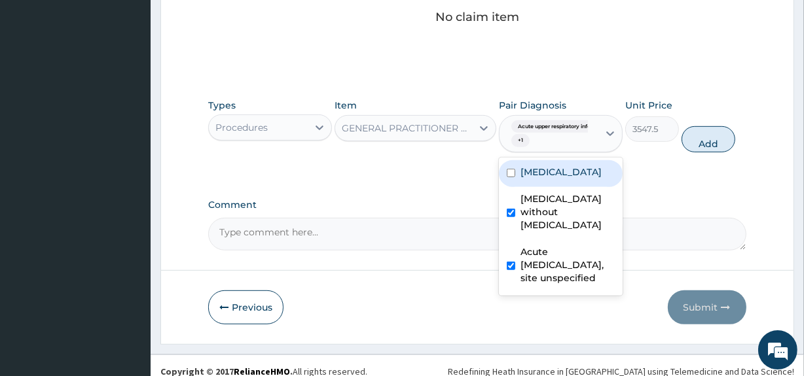
click at [589, 168] on label "[MEDICAL_DATA]" at bounding box center [560, 172] width 81 height 13
checkbox input "true"
click at [703, 150] on button "Add" at bounding box center [708, 139] width 54 height 26
type input "0"
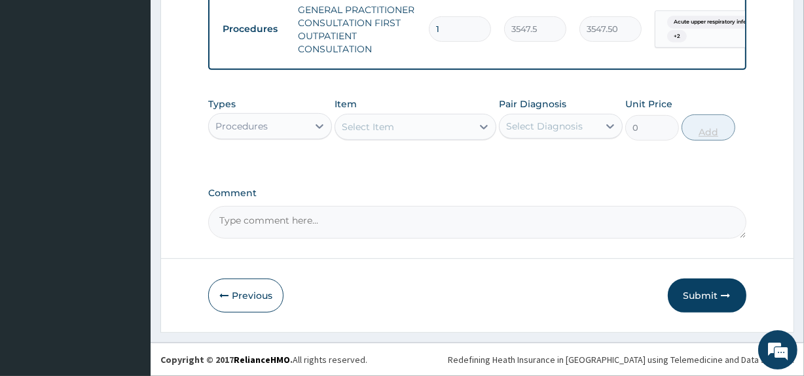
scroll to position [533, 0]
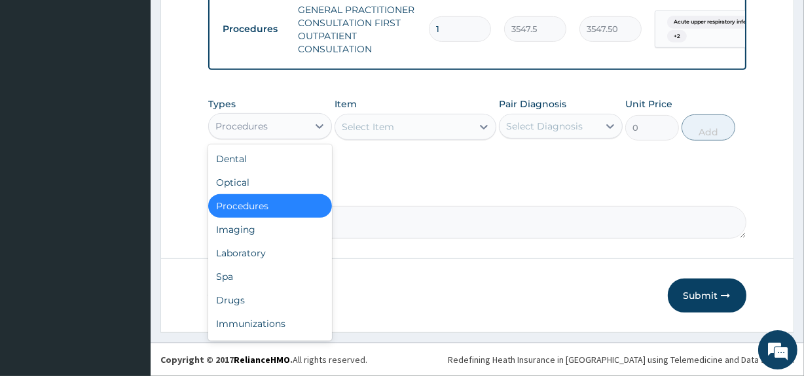
click at [301, 124] on div "Procedures" at bounding box center [258, 126] width 99 height 21
click at [268, 251] on div "Laboratory" at bounding box center [270, 253] width 124 height 24
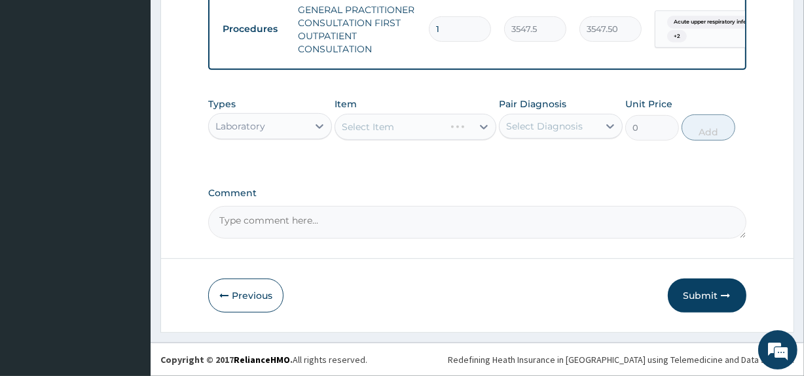
click at [378, 127] on div "Select Item" at bounding box center [414, 127] width 161 height 26
click at [386, 124] on div "Select Item" at bounding box center [368, 126] width 52 height 13
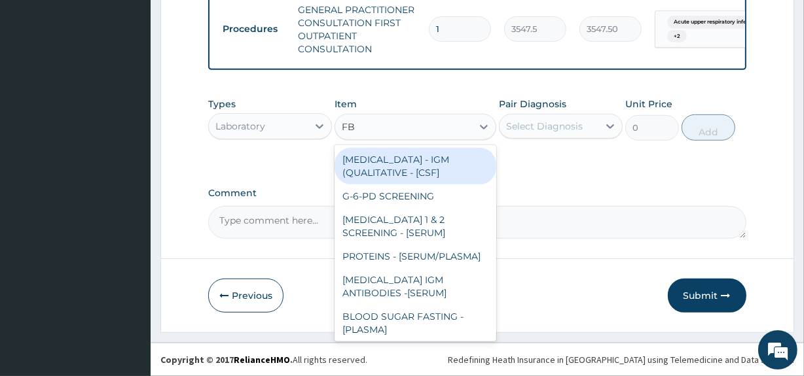
type input "FBC"
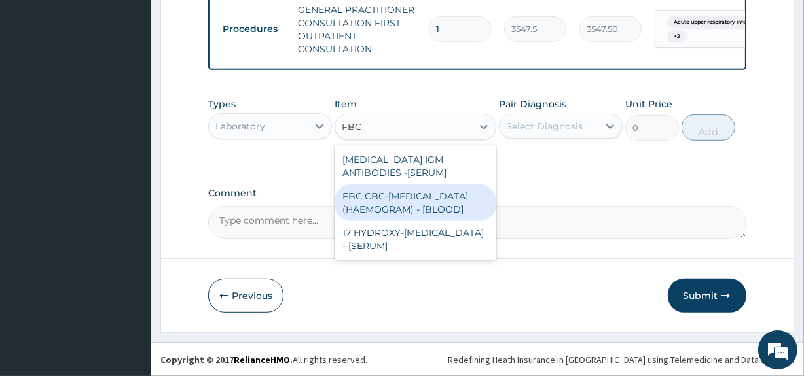
click at [412, 221] on div "FBC CBC-[MEDICAL_DATA] (HAEMOGRAM) - [BLOOD]" at bounding box center [414, 203] width 161 height 37
type input "4300"
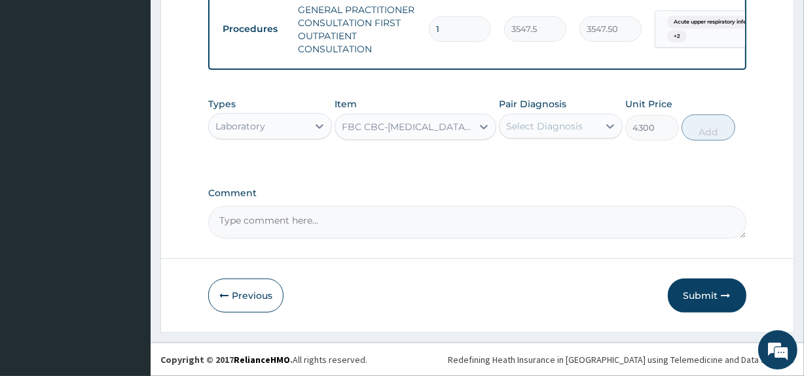
click at [560, 137] on div "Select Diagnosis" at bounding box center [548, 126] width 99 height 21
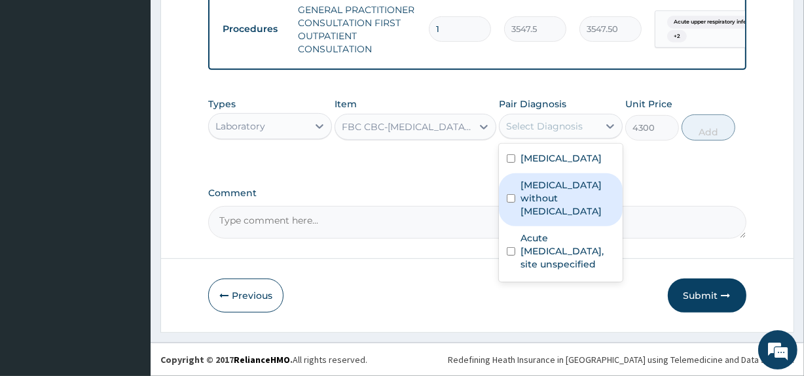
click at [550, 198] on label "[MEDICAL_DATA] without [MEDICAL_DATA]" at bounding box center [567, 198] width 94 height 39
checkbox input "true"
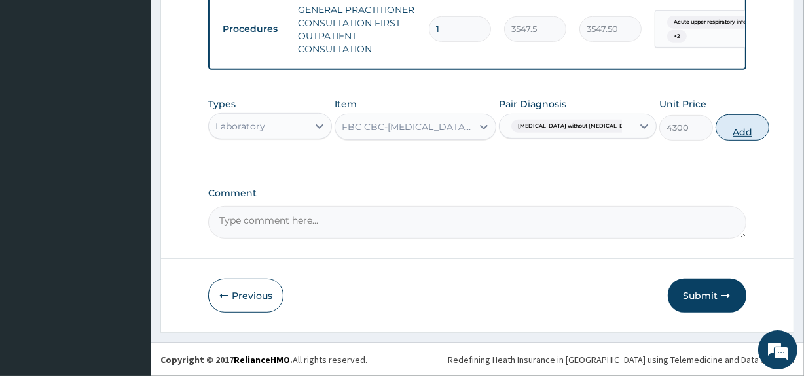
click at [716, 131] on button "Add" at bounding box center [742, 128] width 54 height 26
type input "0"
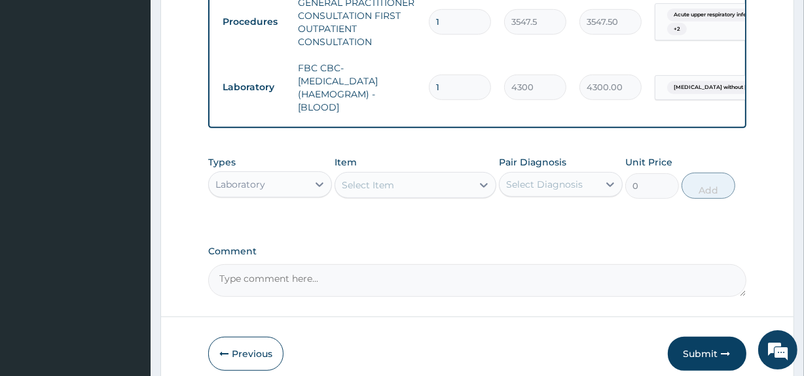
click at [373, 192] on div "Select Item" at bounding box center [368, 185] width 52 height 13
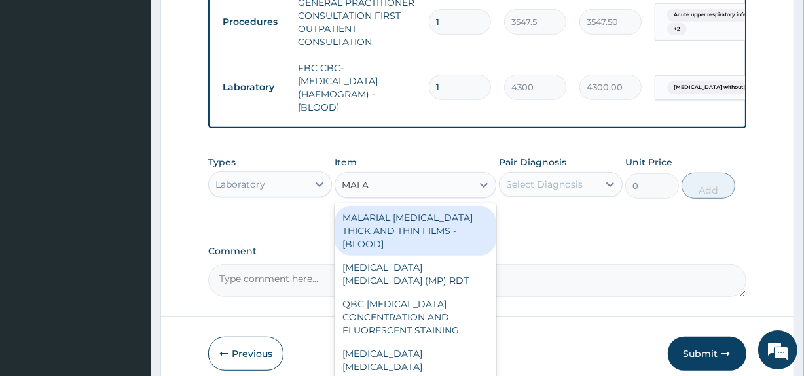
type input "MALAR"
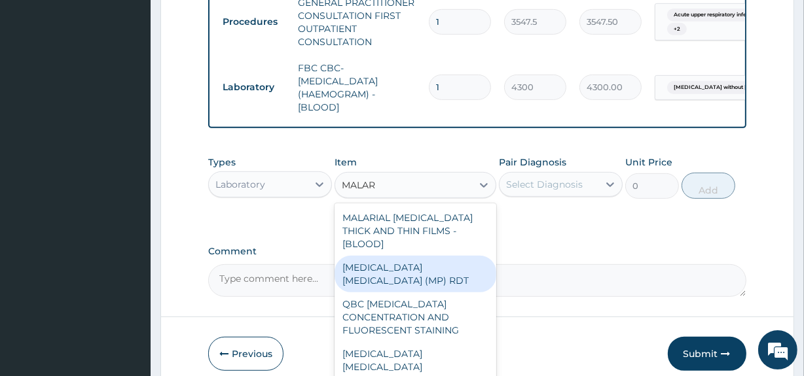
click at [400, 261] on div "[MEDICAL_DATA] [MEDICAL_DATA] (MP) RDT" at bounding box center [414, 274] width 161 height 37
type input "1612.5"
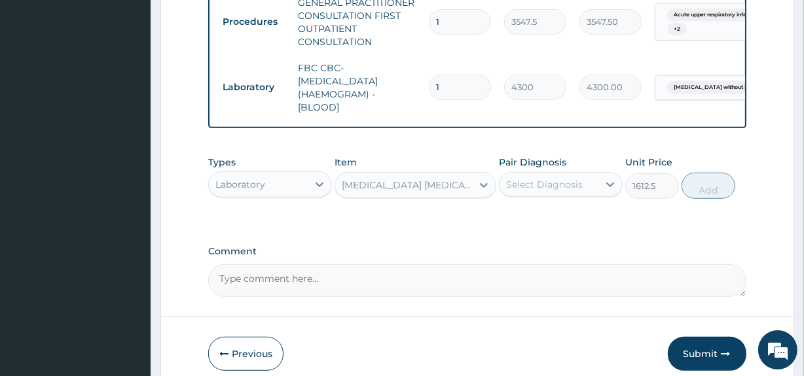
click at [568, 190] on div "Select Diagnosis" at bounding box center [544, 184] width 77 height 13
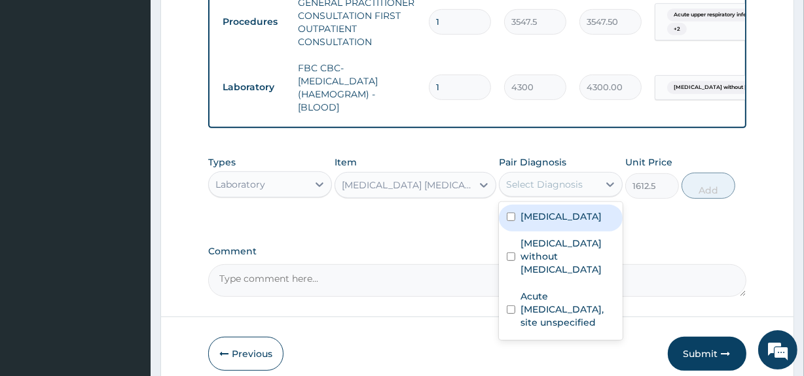
click at [572, 223] on label "[MEDICAL_DATA]" at bounding box center [560, 216] width 81 height 13
checkbox input "true"
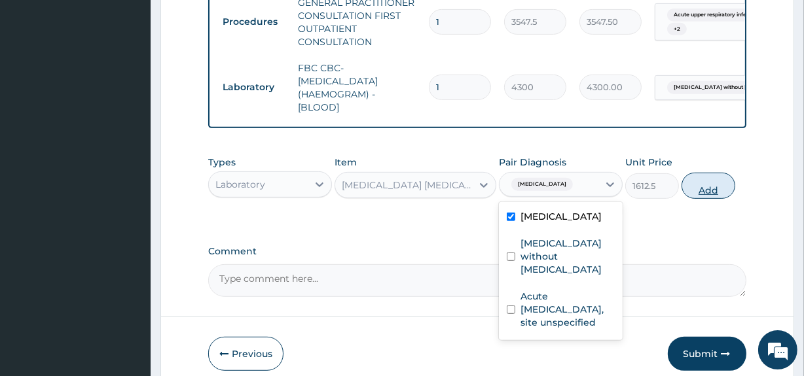
click at [707, 188] on button "Add" at bounding box center [708, 186] width 54 height 26
type input "0"
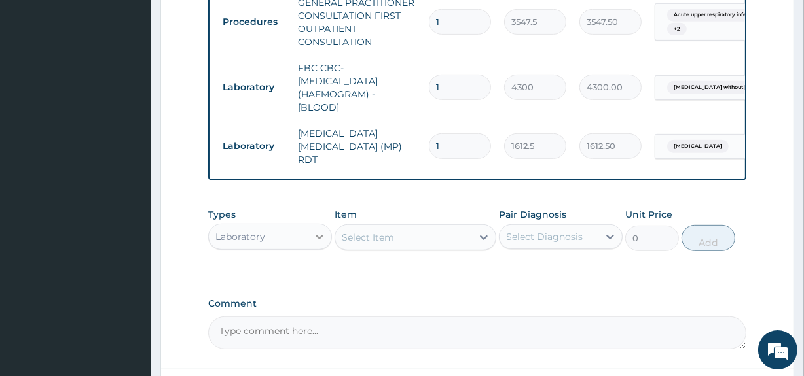
click at [316, 247] on div at bounding box center [320, 237] width 24 height 24
click at [398, 302] on label "Comment" at bounding box center [476, 303] width 537 height 11
click at [398, 317] on textarea "Comment" at bounding box center [476, 333] width 537 height 33
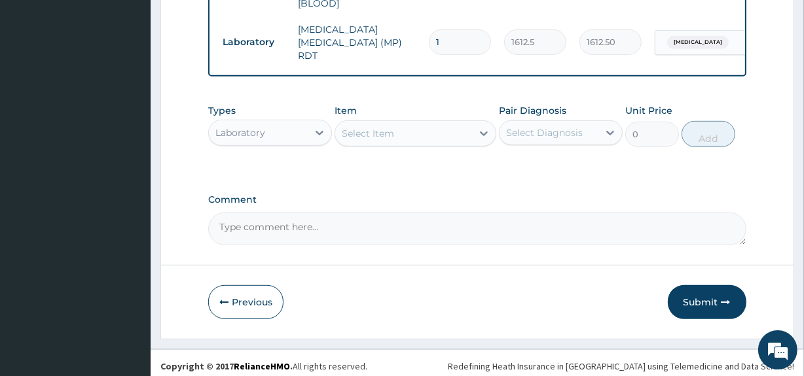
scroll to position [643, 0]
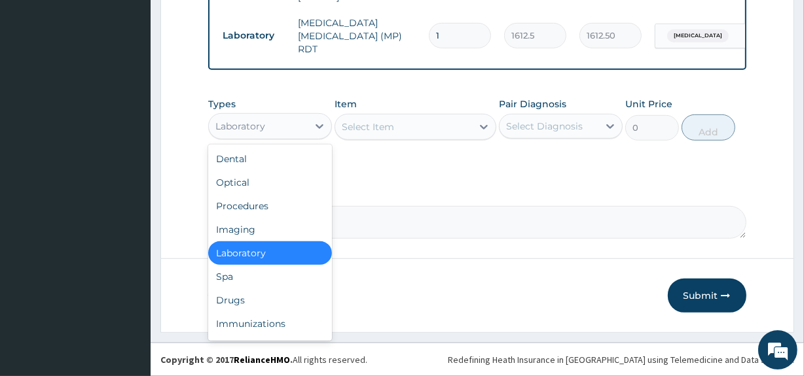
drag, startPoint x: 254, startPoint y: 134, endPoint x: 346, endPoint y: 131, distance: 91.7
click at [346, 131] on div "Types option Laboratory, selected. option Laboratory selected, 5 of 10. 10 resu…" at bounding box center [476, 119] width 537 height 56
click at [366, 130] on div "Select Item" at bounding box center [368, 126] width 52 height 13
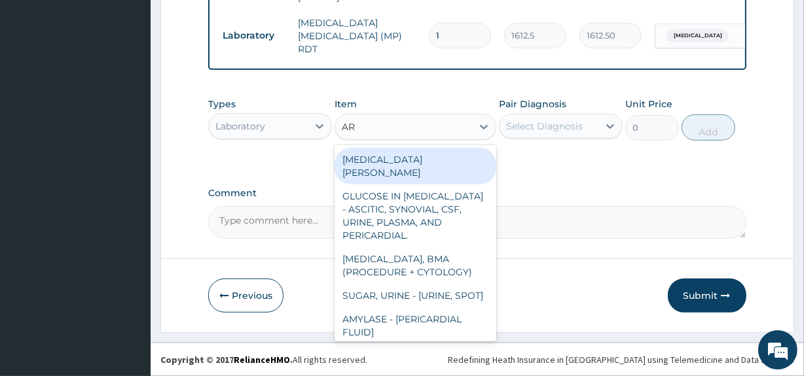
type input "A"
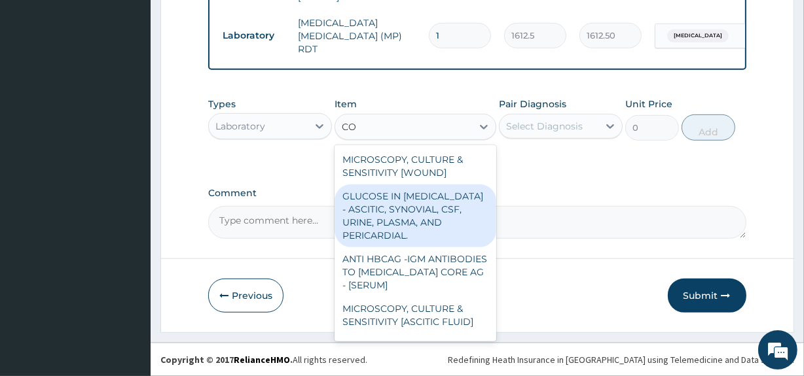
type input "CO"
click at [274, 130] on div "Laboratory" at bounding box center [258, 126] width 99 height 21
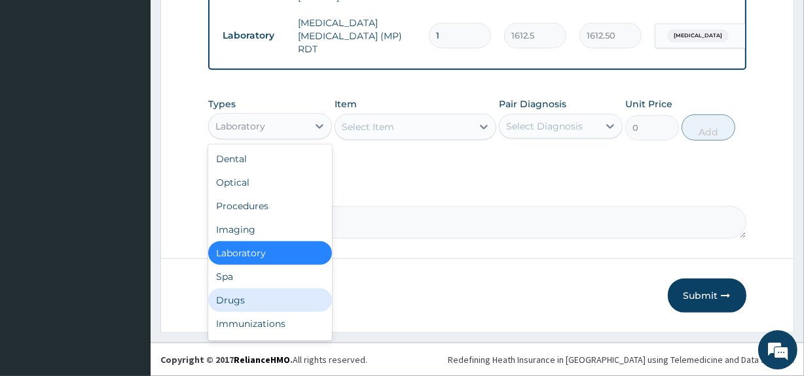
click at [271, 299] on div "Drugs" at bounding box center [270, 301] width 124 height 24
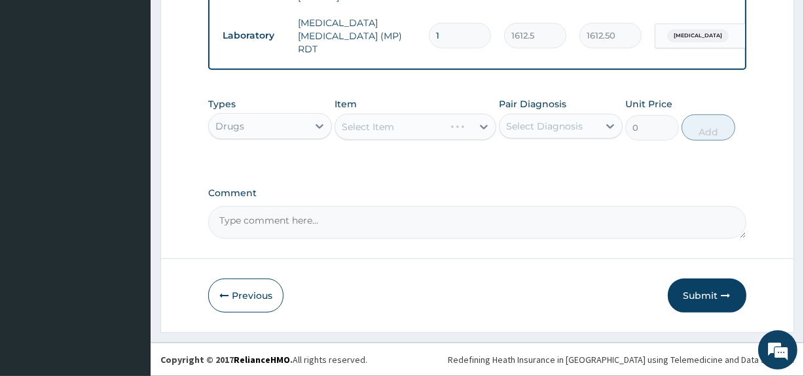
click at [378, 135] on div "Select Item" at bounding box center [414, 127] width 161 height 26
click at [385, 118] on div "Select Item" at bounding box center [403, 126] width 136 height 21
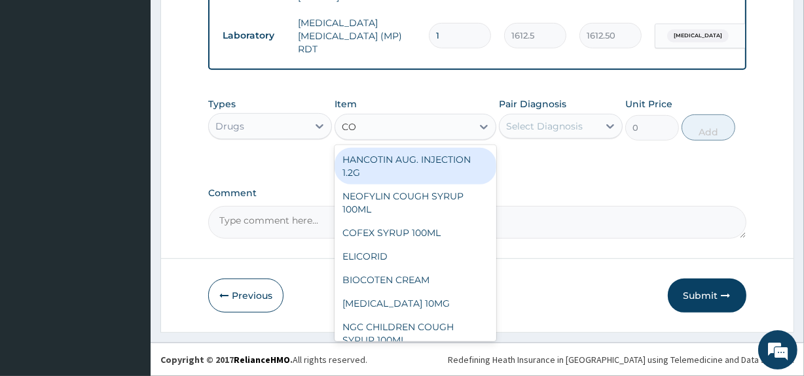
type input "COA"
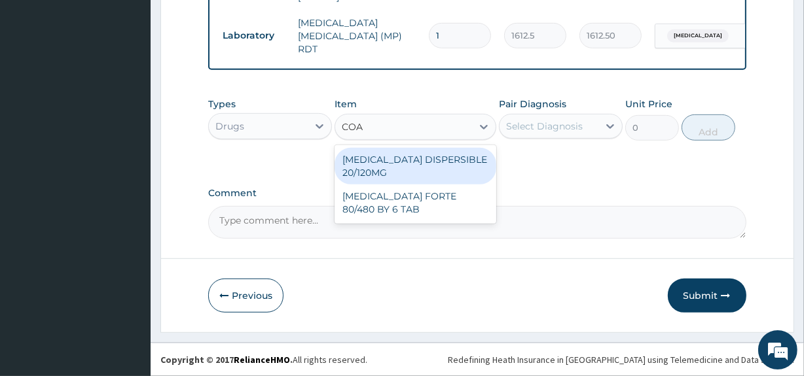
click at [405, 178] on div "[MEDICAL_DATA] DISPERSIBLE 20/120MG" at bounding box center [414, 166] width 161 height 37
type input "112.3375015258789"
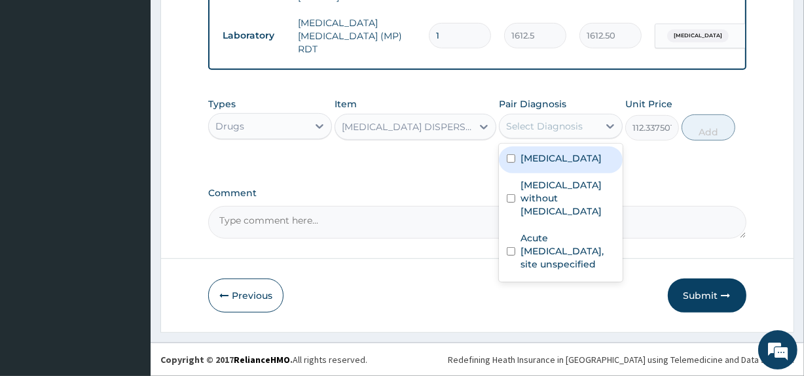
click at [559, 128] on div "Select Diagnosis" at bounding box center [544, 126] width 77 height 13
click at [555, 170] on div "[MEDICAL_DATA]" at bounding box center [561, 160] width 124 height 27
checkbox input "true"
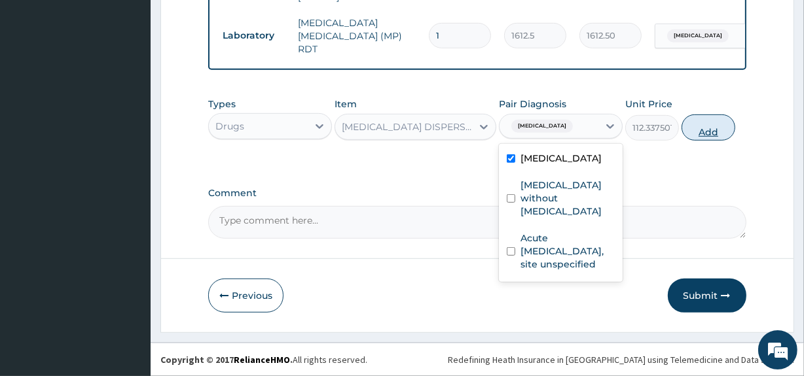
click at [708, 127] on button "Add" at bounding box center [708, 128] width 54 height 26
type input "0"
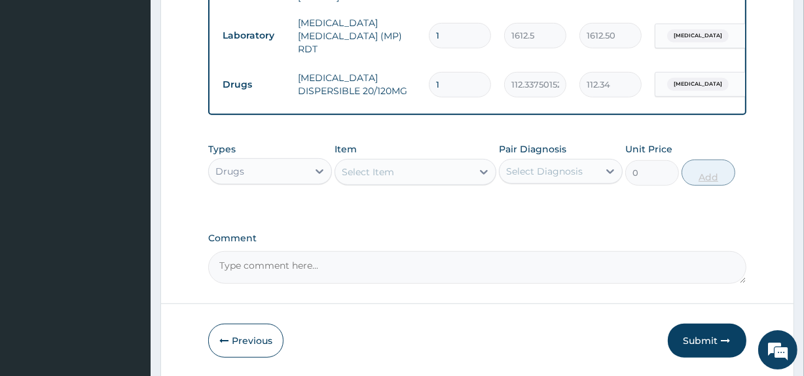
type input "0.00"
type input "6"
type input "674.03"
type input "6"
click at [423, 184] on div "Select Item" at bounding box center [414, 172] width 161 height 26
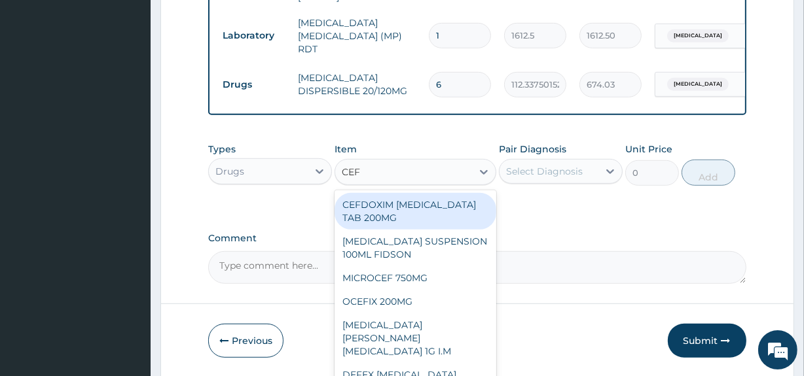
type input "CEFU"
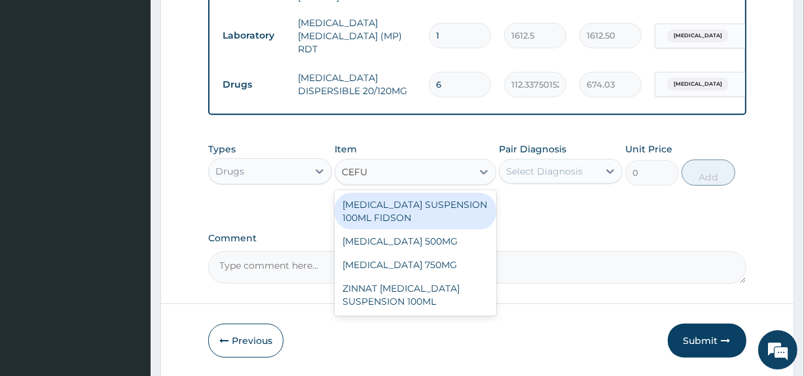
click at [380, 204] on div "[MEDICAL_DATA] SUSPENSION 100ML FIDSON" at bounding box center [414, 211] width 161 height 37
type input "2365"
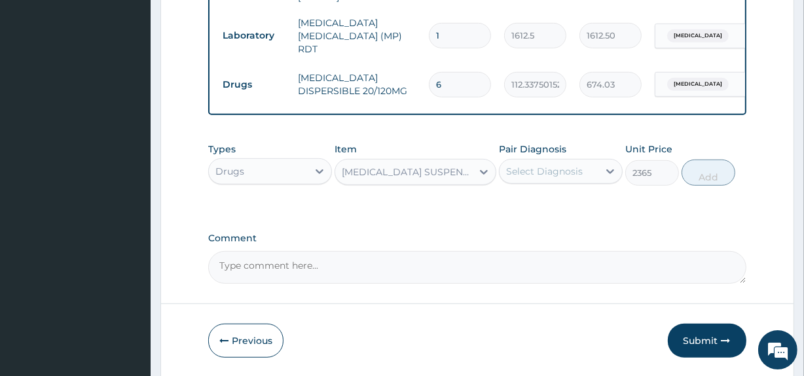
click at [543, 164] on div "Select Diagnosis" at bounding box center [548, 171] width 99 height 21
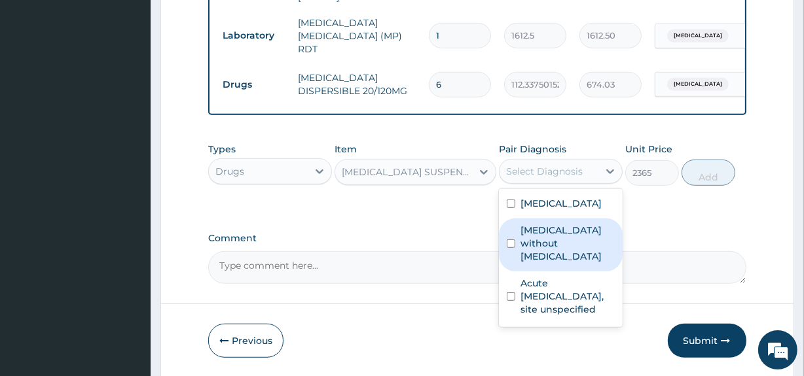
click at [553, 243] on label "[MEDICAL_DATA] without [MEDICAL_DATA]" at bounding box center [567, 243] width 94 height 39
checkbox input "true"
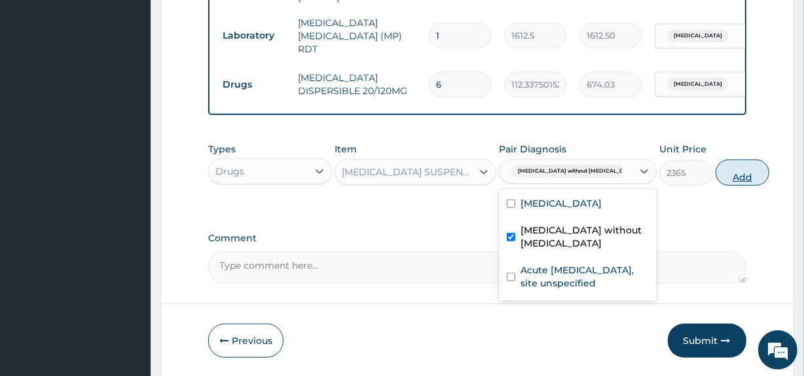
click at [718, 169] on button "Add" at bounding box center [742, 173] width 54 height 26
type input "0"
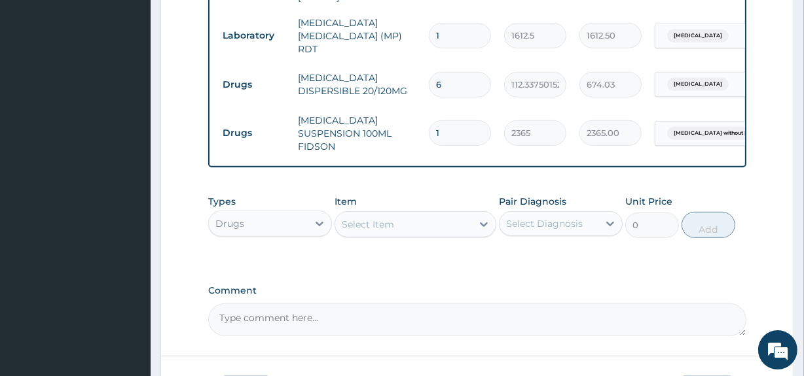
click at [373, 232] on div "Select Item" at bounding box center [403, 224] width 136 height 21
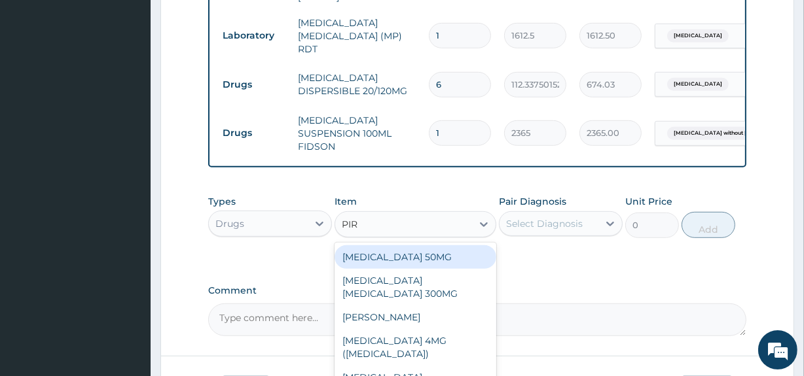
type input "PIRI"
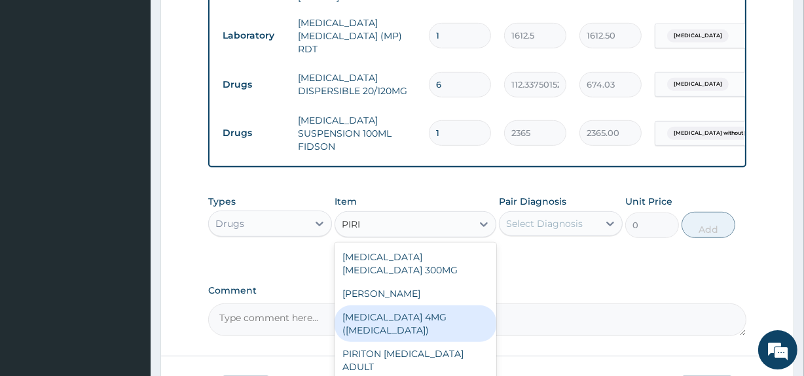
scroll to position [741, 0]
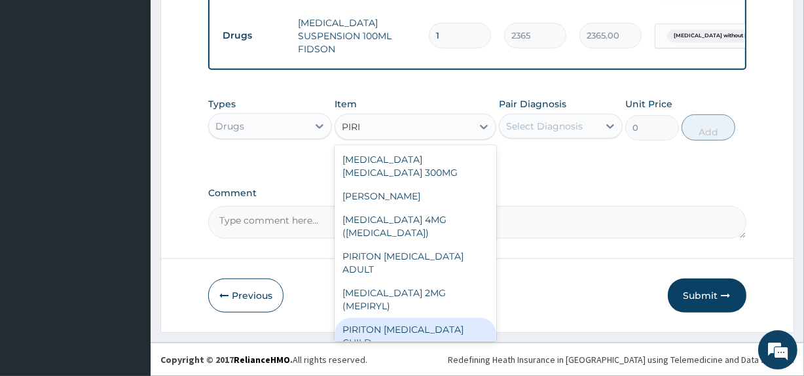
click at [425, 318] on div "PIRITON [MEDICAL_DATA] CHILD" at bounding box center [414, 336] width 161 height 37
type input "1182.5"
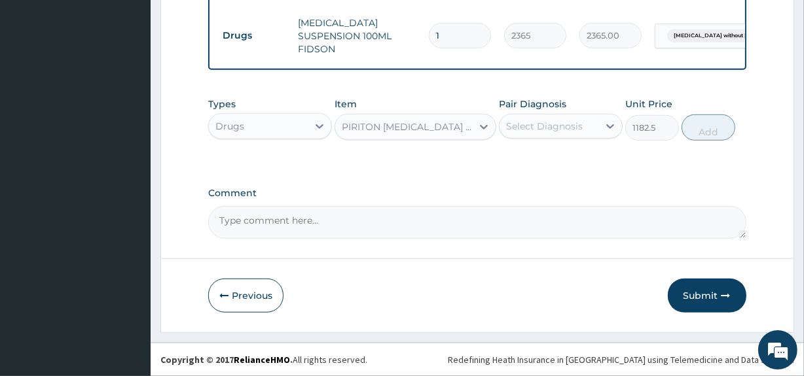
click at [529, 136] on div "Select Diagnosis" at bounding box center [548, 126] width 99 height 21
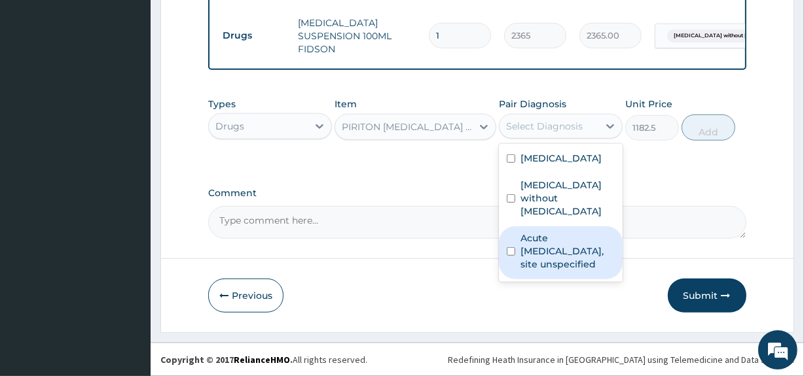
click at [563, 240] on label "Acute [MEDICAL_DATA], site unspecified" at bounding box center [567, 251] width 94 height 39
checkbox input "true"
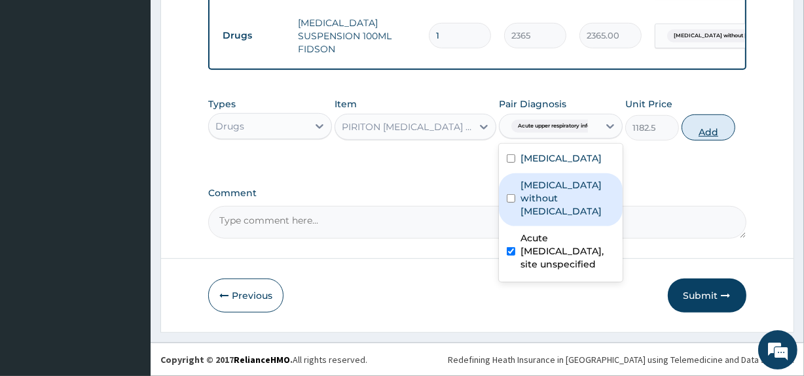
click at [707, 126] on button "Add" at bounding box center [708, 128] width 54 height 26
type input "0"
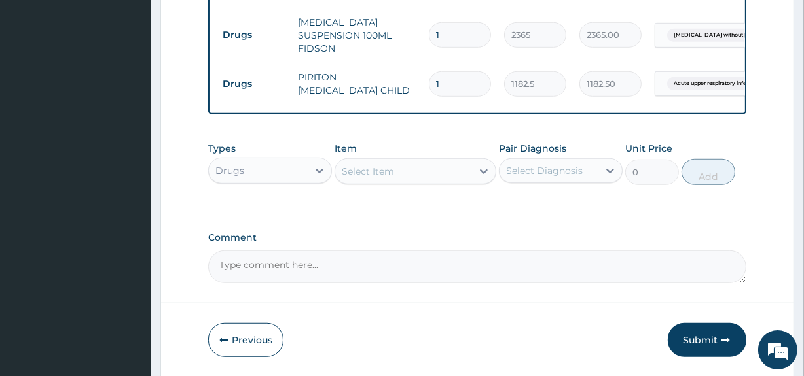
click at [392, 175] on div "Select Item" at bounding box center [368, 171] width 52 height 13
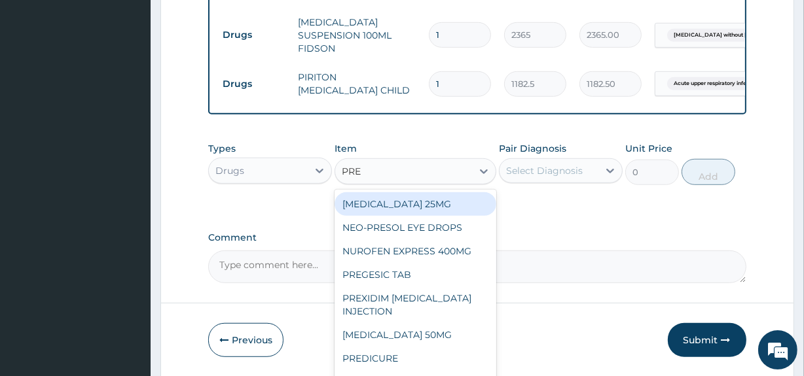
type input "PRED"
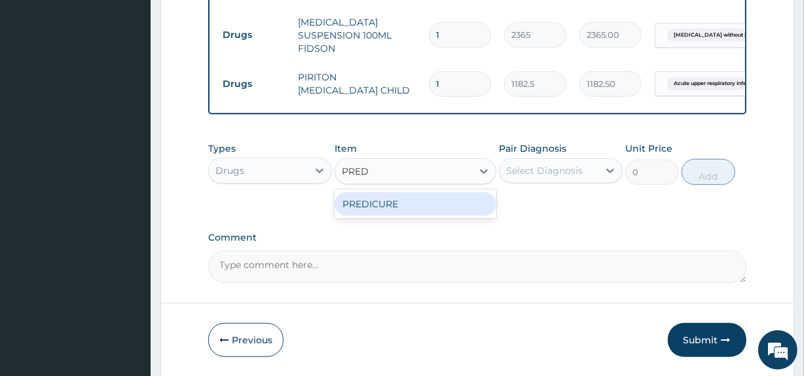
click at [391, 198] on div "PREDICURE" at bounding box center [414, 204] width 161 height 24
type input "53.21250152587891"
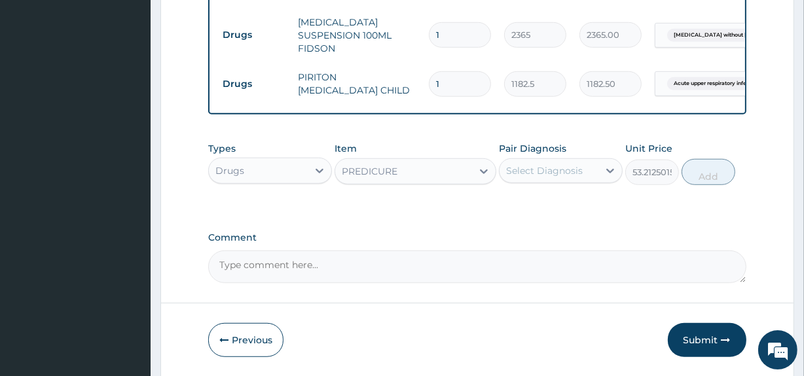
click at [562, 173] on div "Select Diagnosis" at bounding box center [544, 170] width 77 height 13
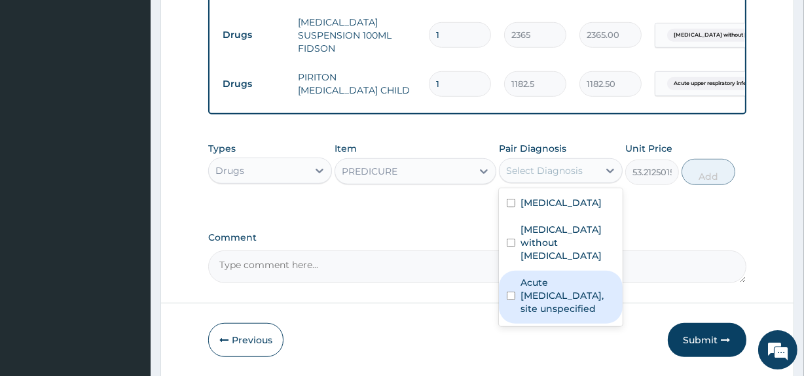
click at [562, 281] on label "Acute [MEDICAL_DATA], site unspecified" at bounding box center [567, 295] width 94 height 39
checkbox input "true"
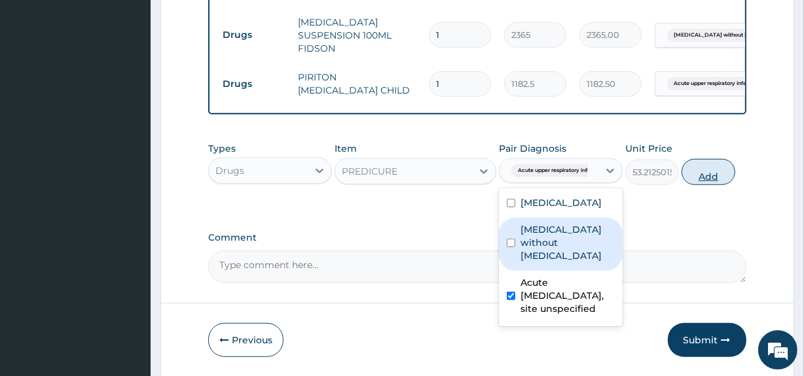
click at [704, 174] on button "Add" at bounding box center [708, 172] width 54 height 26
type input "0"
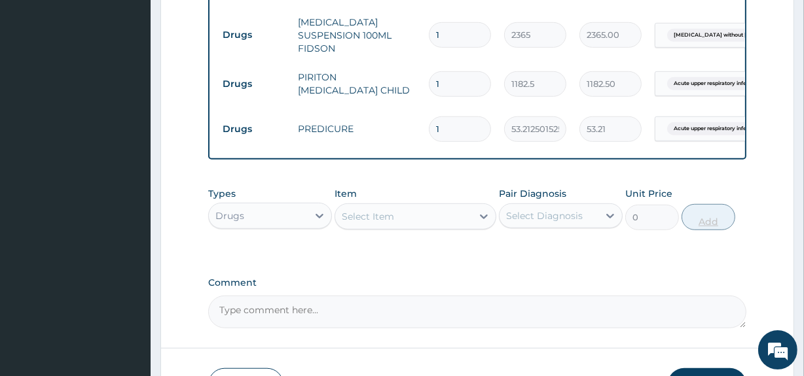
type input "10"
type input "532.13"
type input "10"
click at [433, 217] on div "Select Item" at bounding box center [403, 216] width 136 height 21
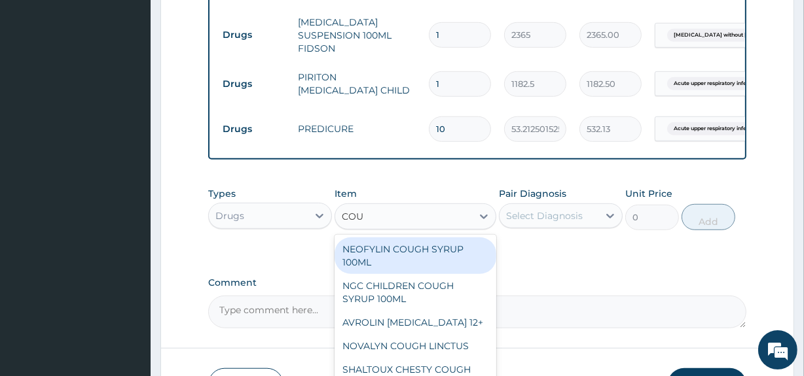
type input "COUG"
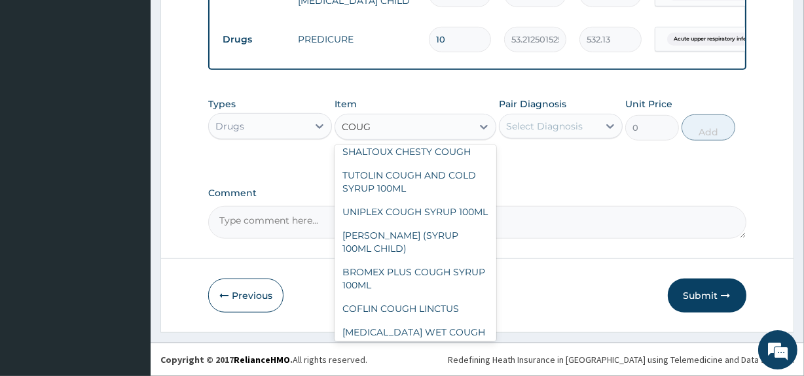
scroll to position [143, 0]
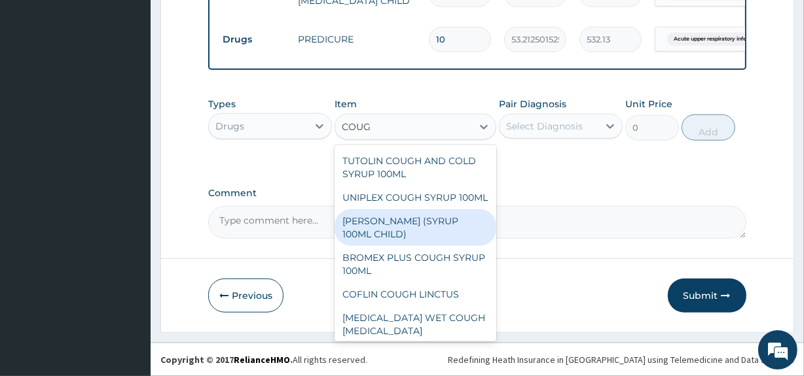
click at [444, 246] on div "[PERSON_NAME] (SYRUP 100ML CHILD)" at bounding box center [414, 227] width 161 height 37
type input "1478.125"
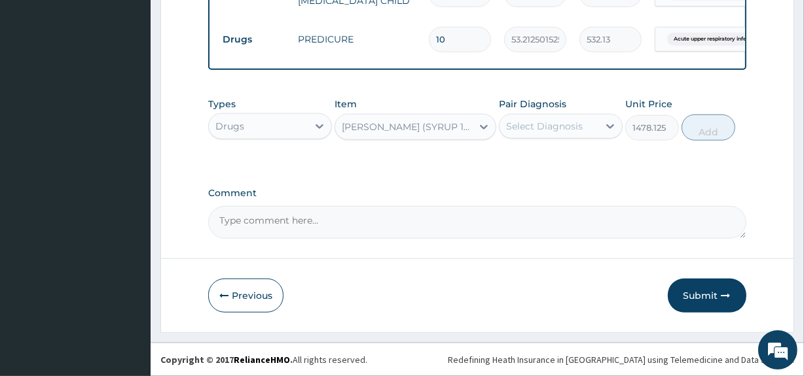
click at [532, 131] on div "Select Diagnosis" at bounding box center [544, 126] width 77 height 13
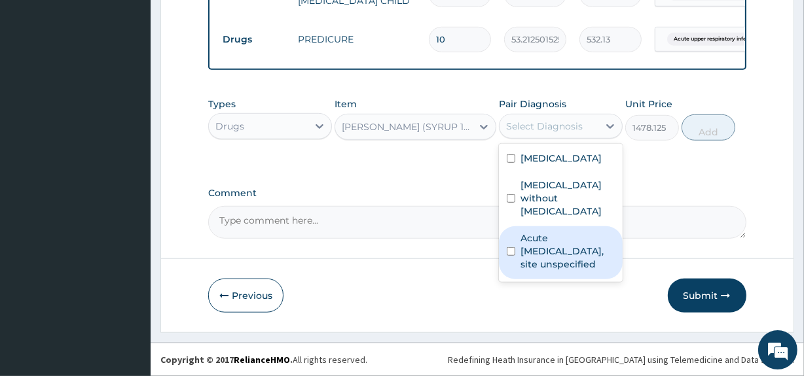
click at [531, 246] on label "Acute [MEDICAL_DATA], site unspecified" at bounding box center [567, 251] width 94 height 39
checkbox input "true"
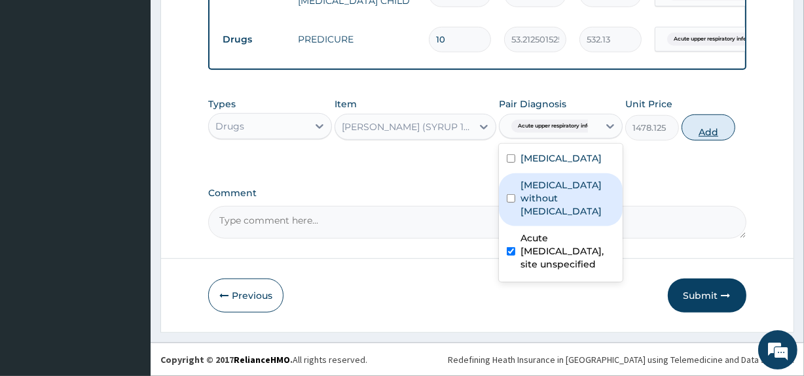
click at [716, 129] on button "Add" at bounding box center [708, 128] width 54 height 26
type input "0"
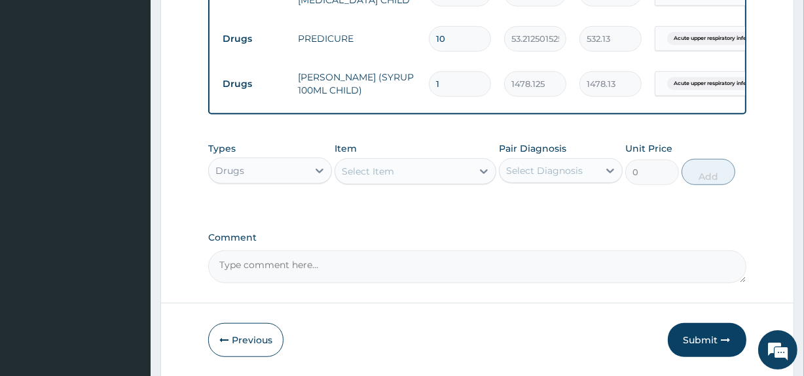
click at [436, 177] on div "Select Item" at bounding box center [403, 171] width 136 height 21
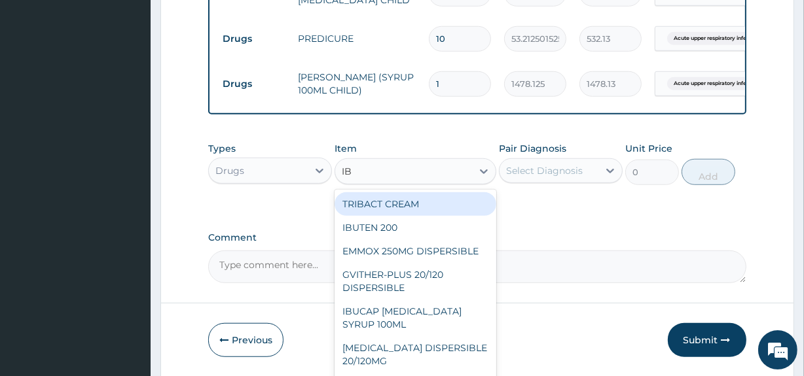
type input "IBU"
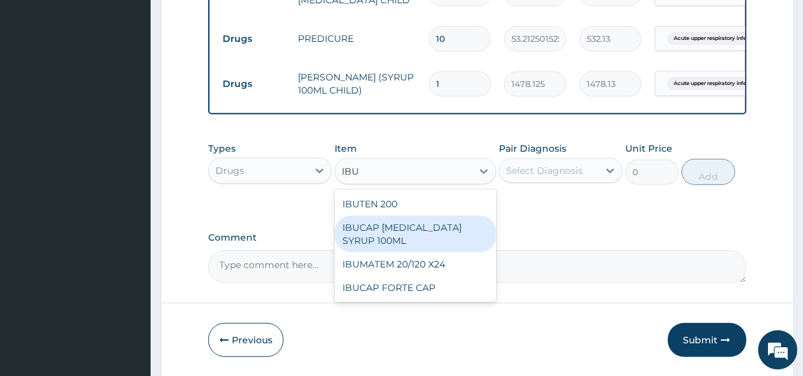
click at [437, 221] on div "IBUCAP [MEDICAL_DATA] SYRUP 100ML" at bounding box center [414, 234] width 161 height 37
type input "768.625"
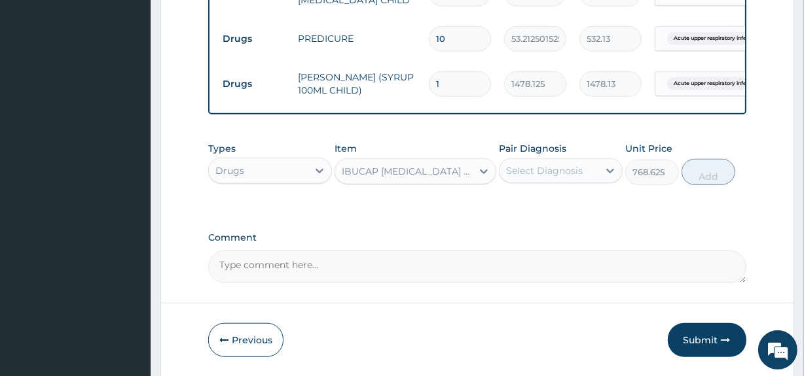
click at [552, 168] on div "Select Diagnosis" at bounding box center [544, 170] width 77 height 13
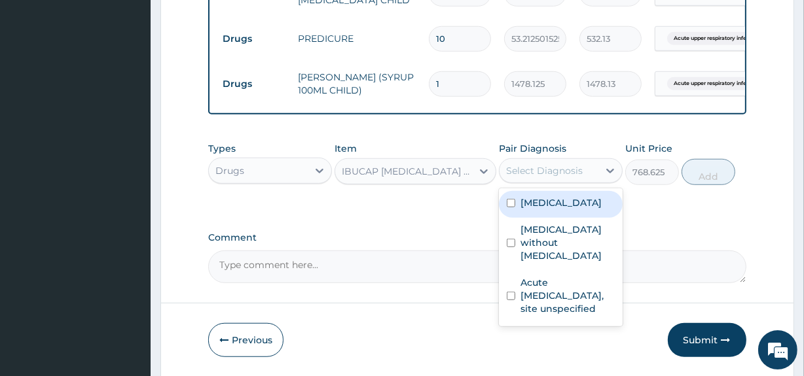
click at [569, 208] on label "[MEDICAL_DATA]" at bounding box center [560, 202] width 81 height 13
checkbox input "true"
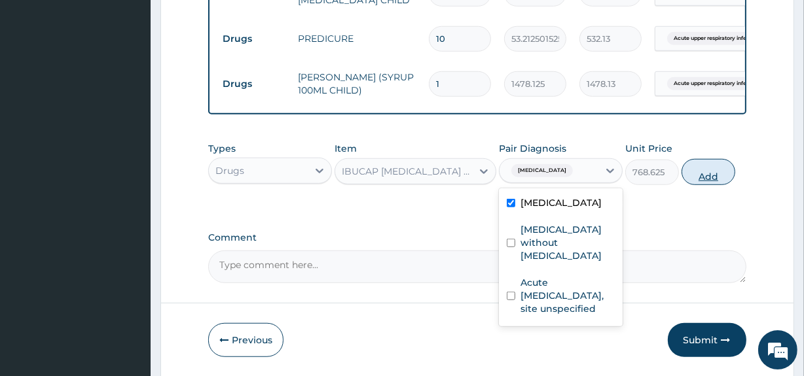
click at [700, 175] on button "Add" at bounding box center [708, 172] width 54 height 26
type input "0"
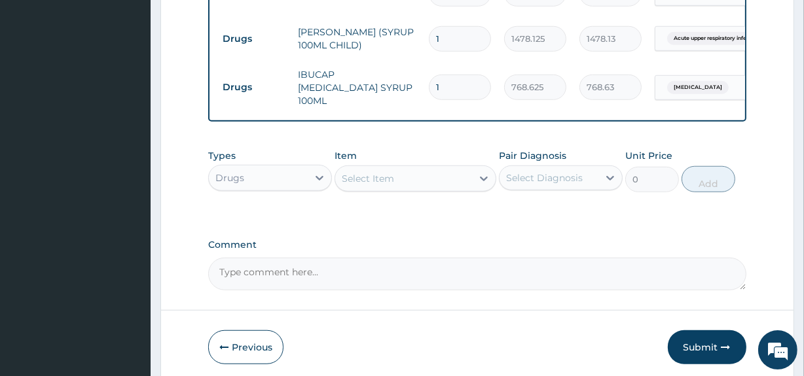
scroll to position [923, 0]
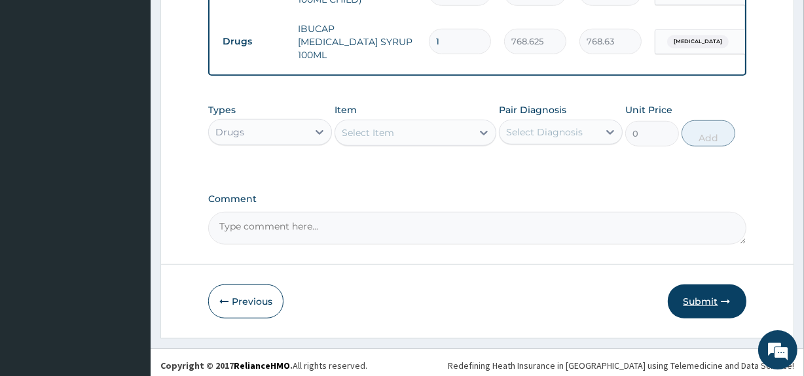
click at [703, 300] on button "Submit" at bounding box center [706, 302] width 79 height 34
